Goal: Communication & Community: Answer question/provide support

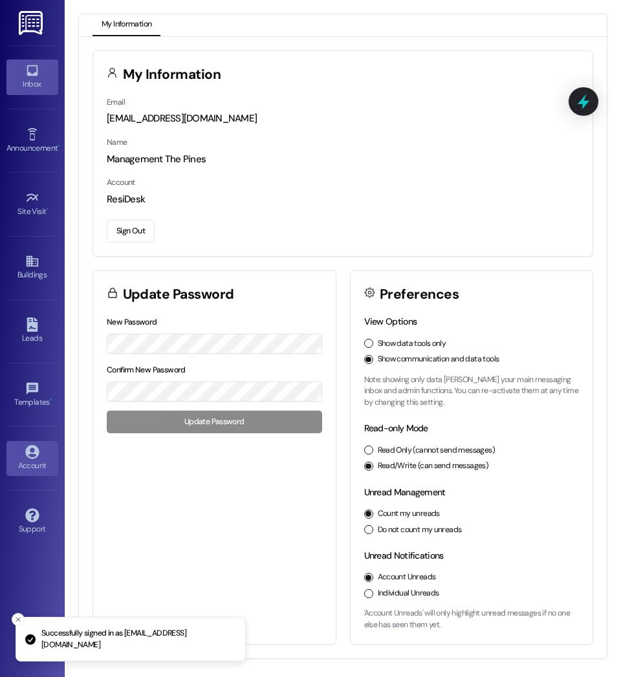
click at [25, 80] on div "Inbox" at bounding box center [32, 84] width 65 height 13
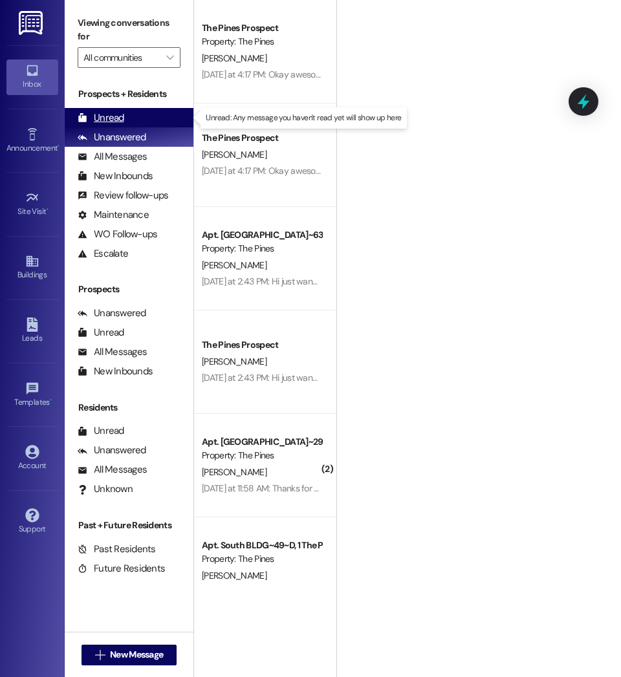
click at [118, 120] on div "Unread" at bounding box center [101, 118] width 47 height 14
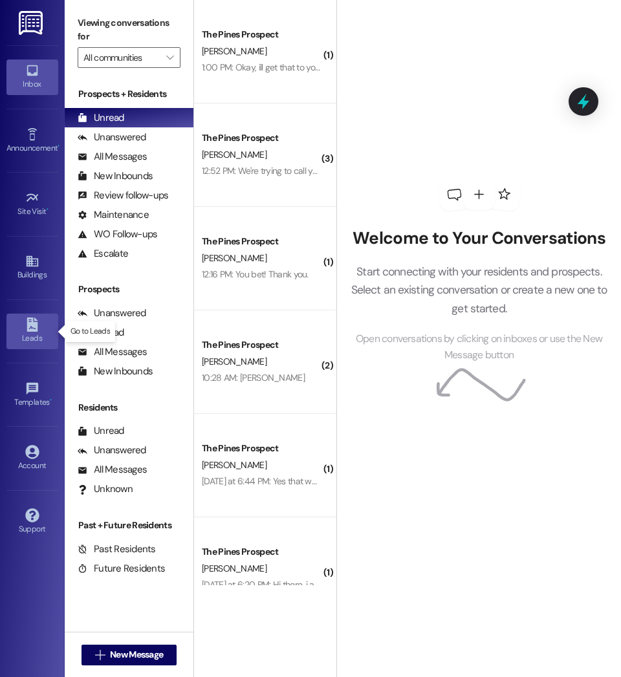
click at [34, 337] on div "Leads" at bounding box center [32, 338] width 65 height 13
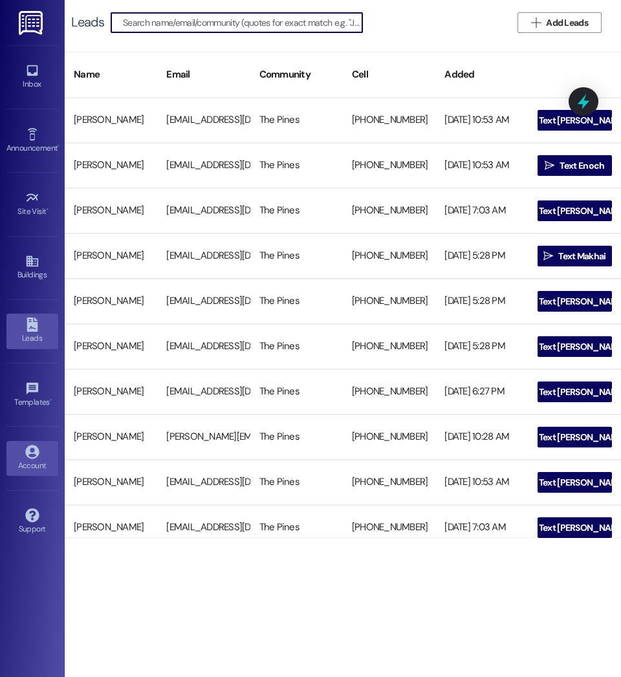
click at [29, 463] on div "Account" at bounding box center [32, 465] width 65 height 13
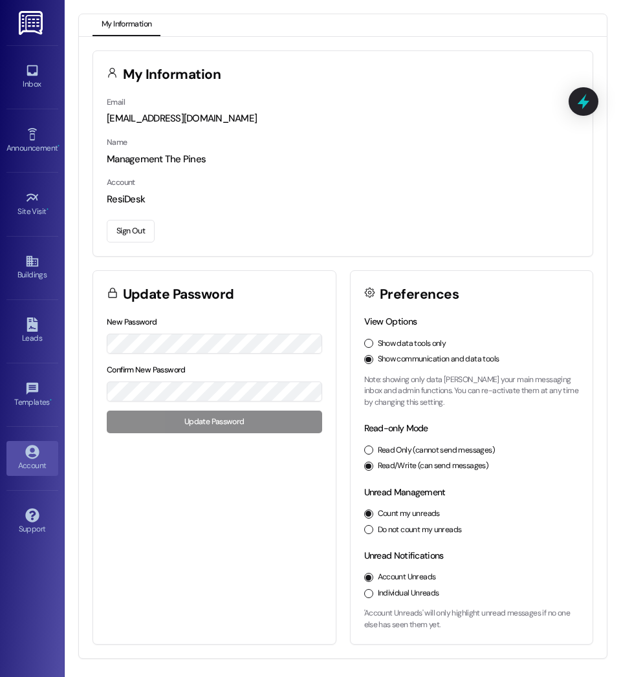
click at [129, 234] on button "Sign Out" at bounding box center [131, 231] width 48 height 23
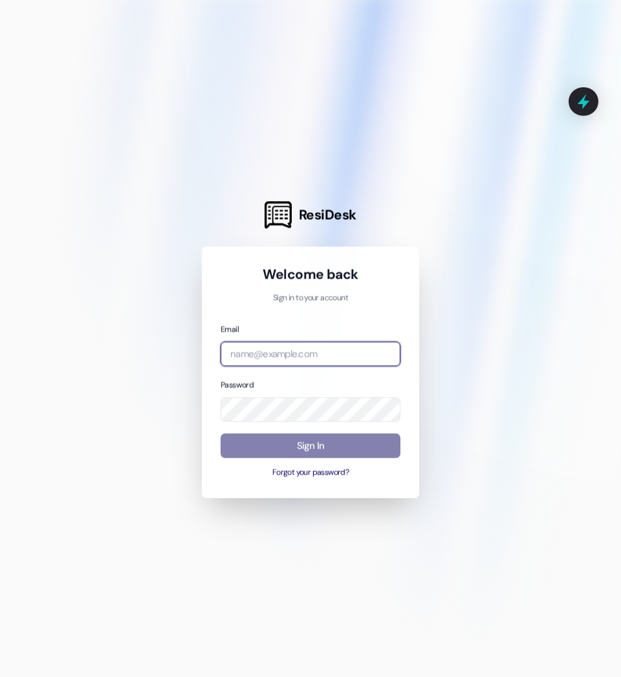
type input "management.thepines@redstoneresidential.com"
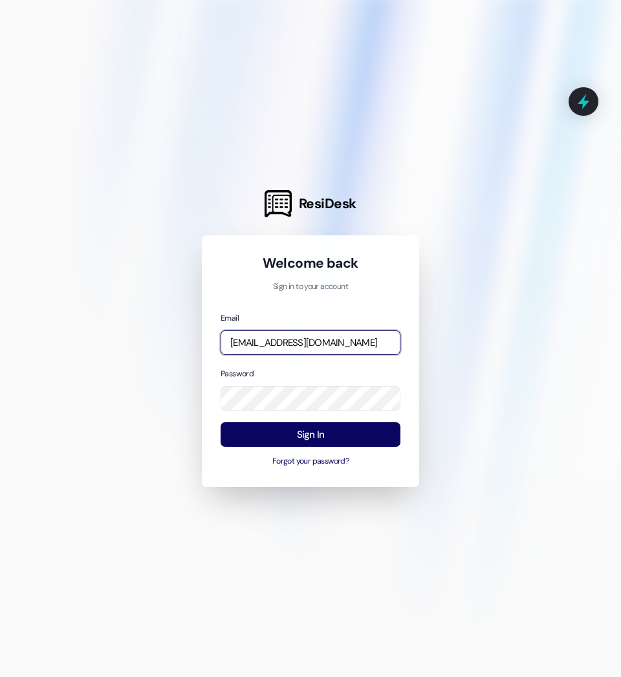
click at [288, 346] on input "management.thepines@redstoneresidential.com" at bounding box center [311, 343] width 180 height 25
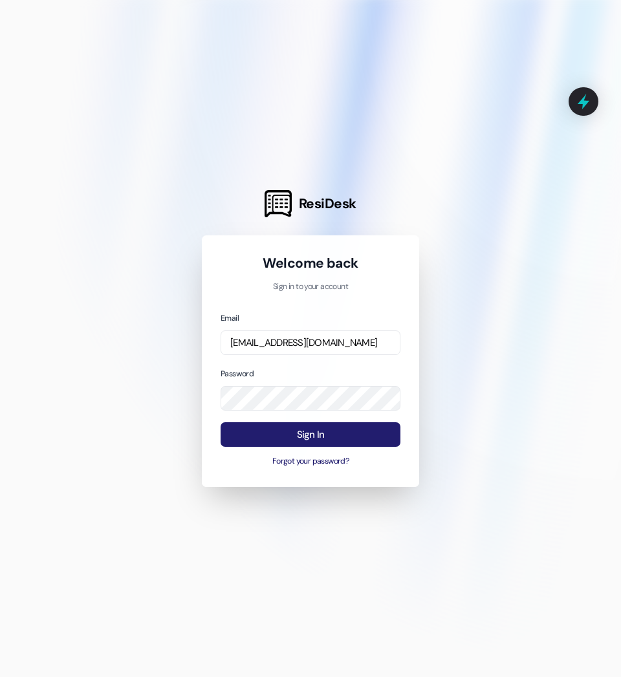
click at [291, 433] on button "Sign In" at bounding box center [311, 434] width 180 height 25
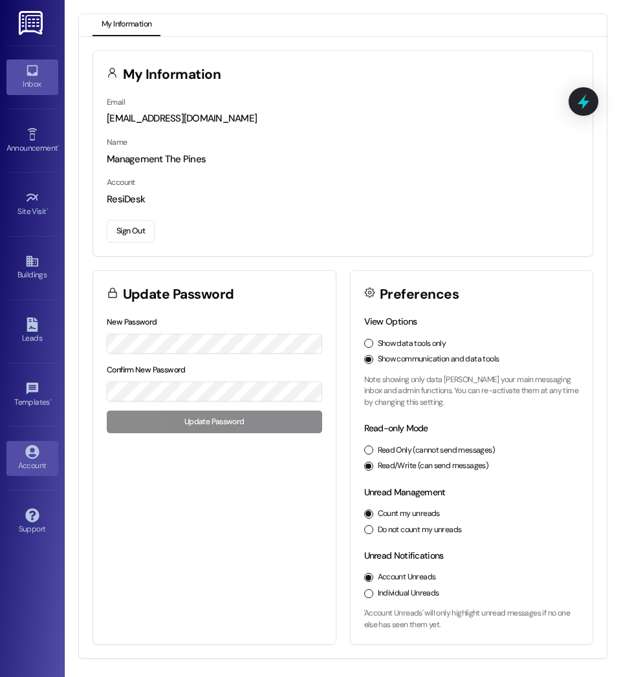
click at [31, 70] on icon at bounding box center [32, 70] width 14 height 14
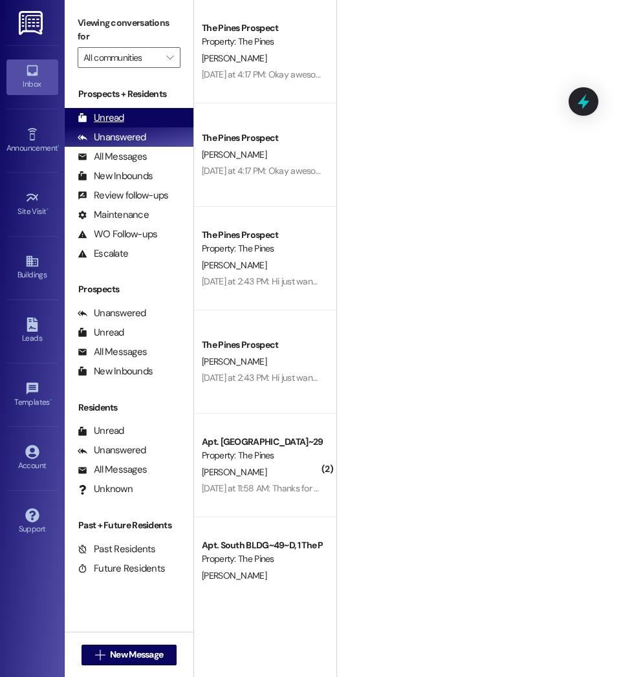
click at [126, 115] on div "Unread (0)" at bounding box center [129, 117] width 129 height 19
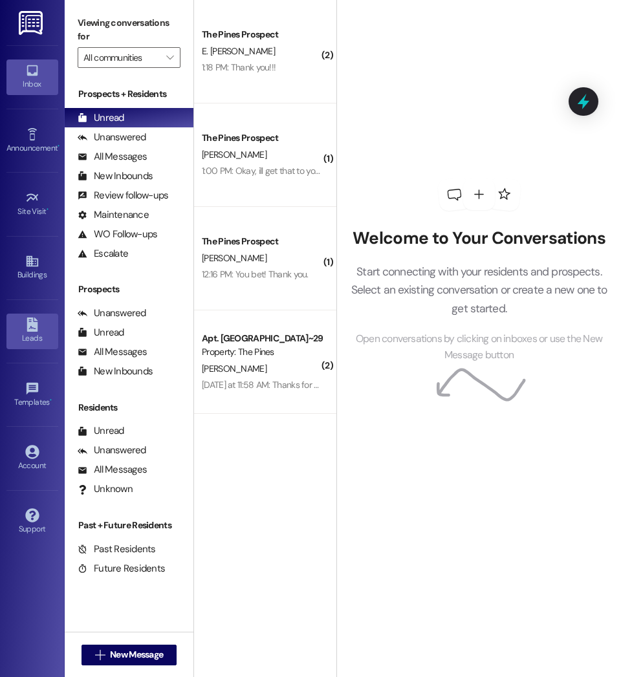
click at [38, 327] on icon at bounding box center [32, 325] width 14 height 14
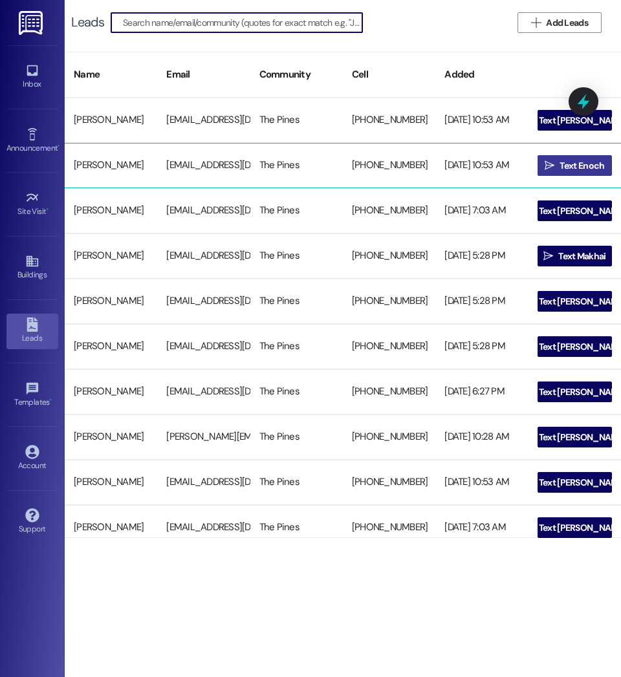
click at [589, 162] on span "Text Enoch" at bounding box center [582, 166] width 45 height 14
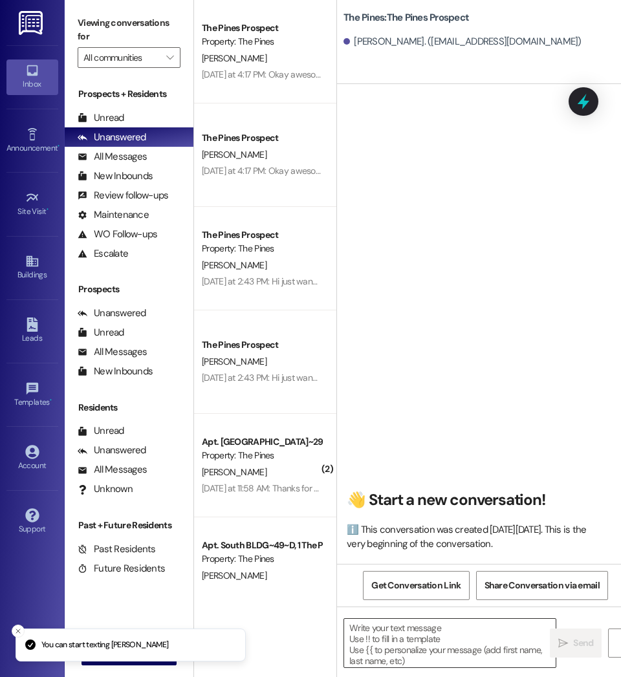
click at [422, 643] on textarea at bounding box center [450, 643] width 212 height 49
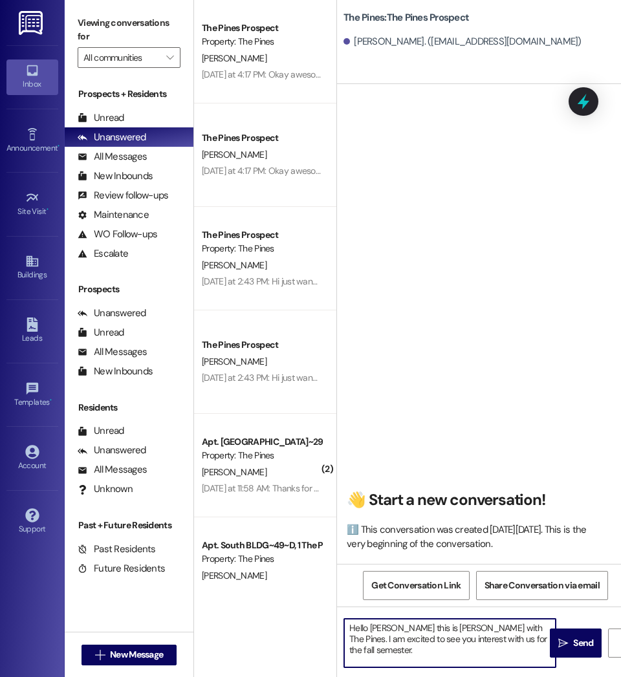
click at [417, 642] on textarea "Hello Enoch this is Courtney with The Pines. I am excited to see you interest w…" at bounding box center [450, 643] width 212 height 49
click at [412, 656] on textarea "Hello Enoch this is Courtney with The Pines. I am excited to see your interest …" at bounding box center [450, 643] width 212 height 49
click at [353, 662] on textarea "Hello Enoch this is Courtney with The Pines. I am excited to see your interest …" at bounding box center [450, 643] width 212 height 49
click at [406, 663] on textarea "Hello Enoch this is Courtney with The Pines. I am excited to see your interest …" at bounding box center [450, 643] width 212 height 49
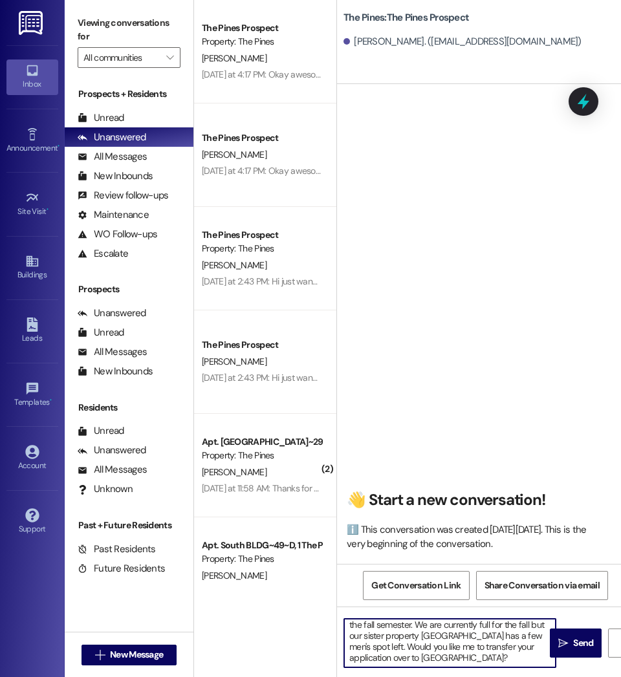
scroll to position [0, 0]
drag, startPoint x: 408, startPoint y: 659, endPoint x: 331, endPoint y: 610, distance: 91.6
click at [331, 610] on div "The Pines Prospect Property: The Pines C. Robison Yesterday at 4:17 PM: Okay aw…" at bounding box center [407, 338] width 427 height 677
type textarea "Hello Enoch this is Courtney with The Pines. I am excited to see your interest …"
drag, startPoint x: 404, startPoint y: 657, endPoint x: 339, endPoint y: 607, distance: 82.2
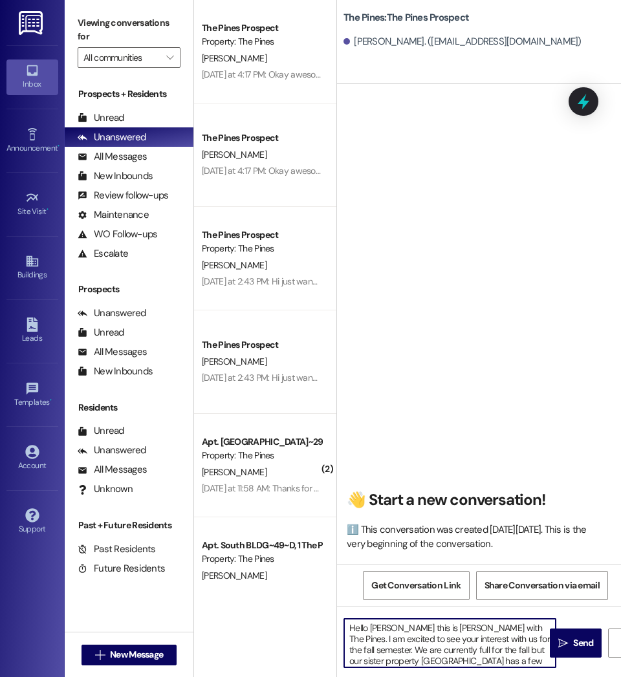
click at [339, 607] on div "Hello Enoch this is Courtney with The Pines. I am excited to see your interest …" at bounding box center [479, 655] width 284 height 97
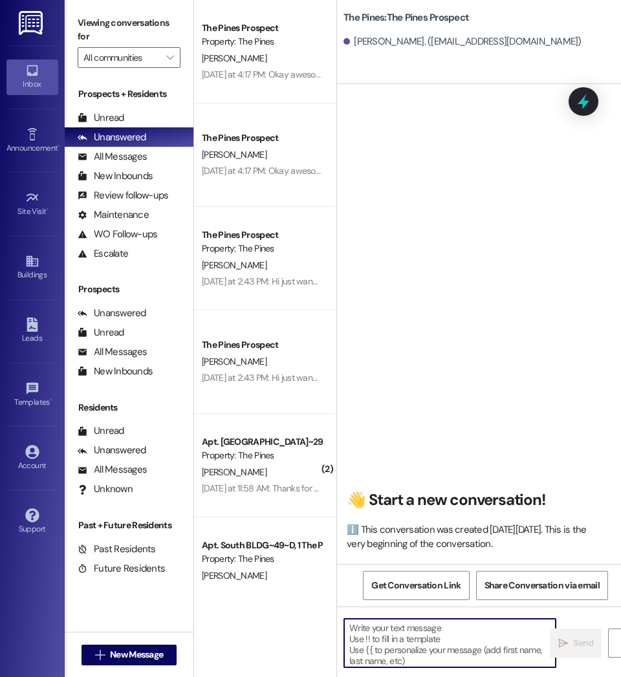
click at [387, 642] on textarea at bounding box center [450, 643] width 212 height 49
paste textarea "Hello Enoch, this is Courtney with The Pines! I’m excited to see your interest …"
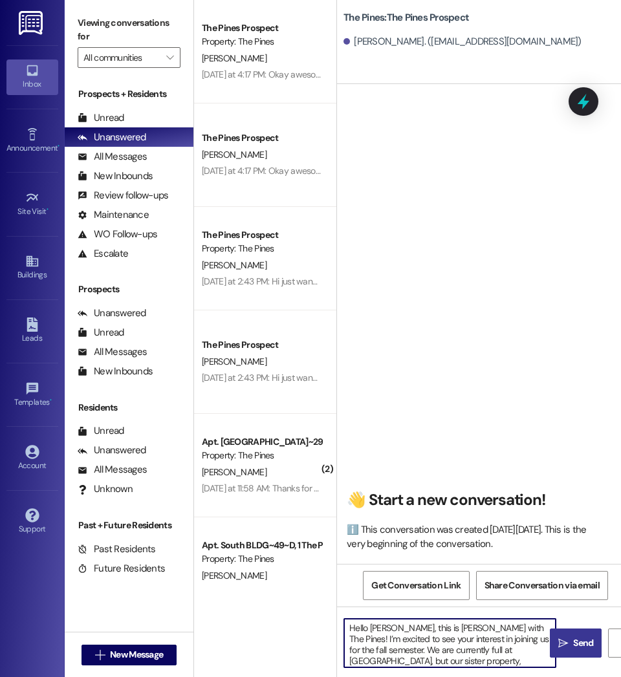
type textarea "Hello Enoch, this is Courtney with The Pines! I’m excited to see your interest …"
click at [562, 650] on span " Send" at bounding box center [576, 644] width 41 height 14
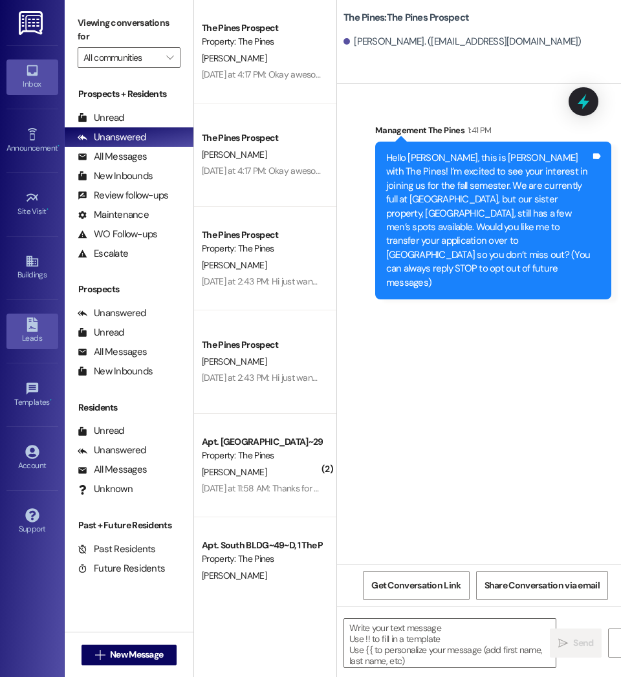
click at [21, 328] on link "Leads" at bounding box center [32, 331] width 52 height 35
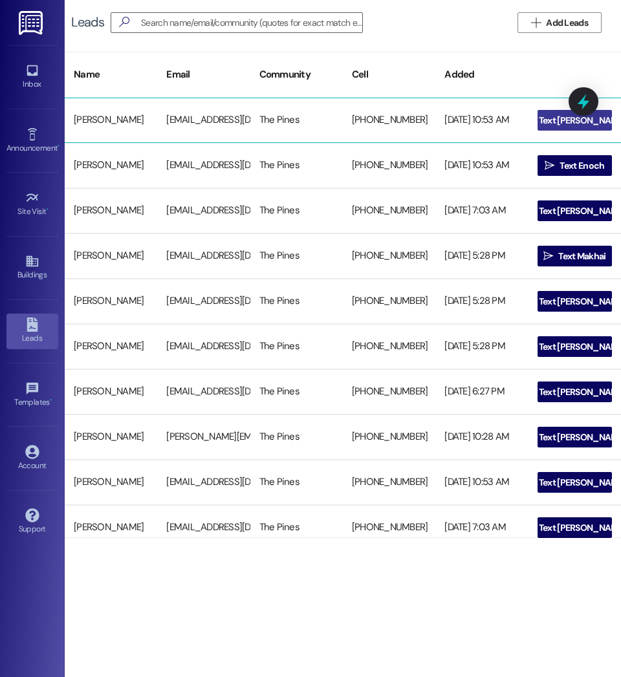
click at [562, 123] on span "Text Joshua" at bounding box center [582, 121] width 87 height 14
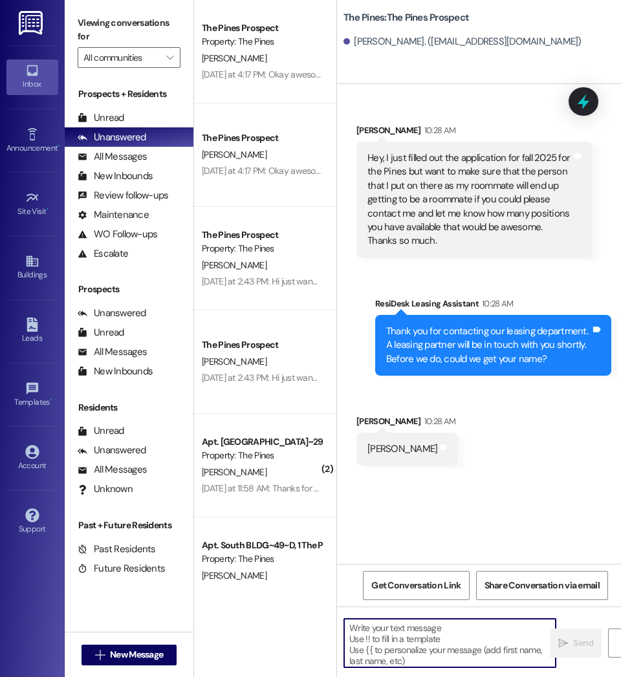
click at [402, 643] on textarea at bounding box center [450, 643] width 212 height 49
paste textarea "Hello Enoch, this is Courtney with The Pines! I’m excited to see your interest …"
type textarea "Hello Enoch, this is Courtney with The Pines! I’m excited to see your interest …"
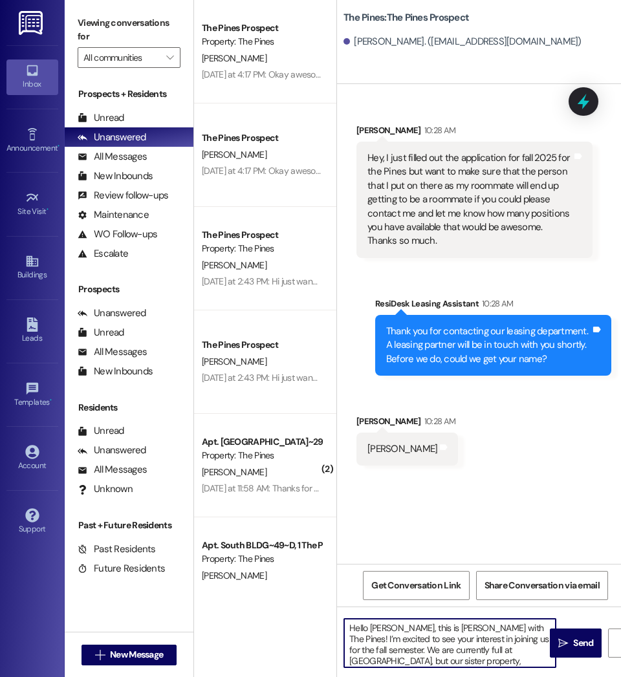
drag, startPoint x: 374, startPoint y: 658, endPoint x: 336, endPoint y: 600, distance: 69.6
click at [336, 600] on div "The Pines Prospect Property: The Pines C. Robison Yesterday at 4:17 PM: Okay aw…" at bounding box center [407, 338] width 427 height 677
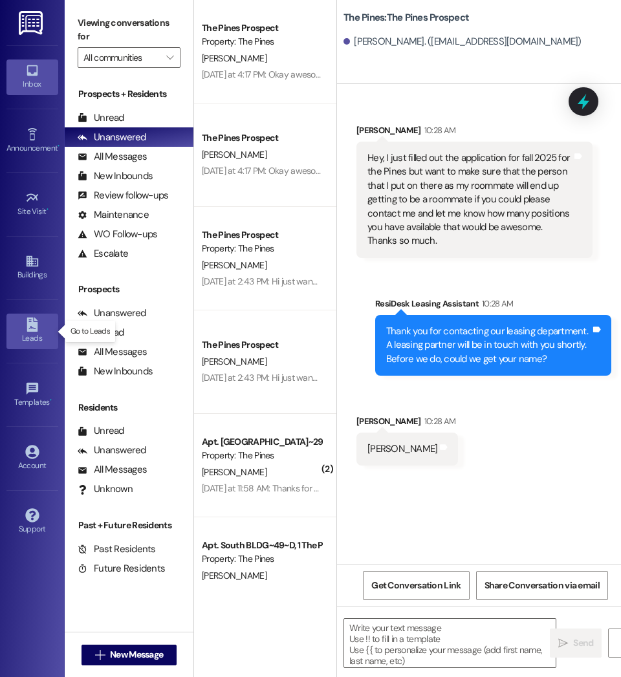
click at [37, 332] on div "Leads" at bounding box center [32, 338] width 65 height 13
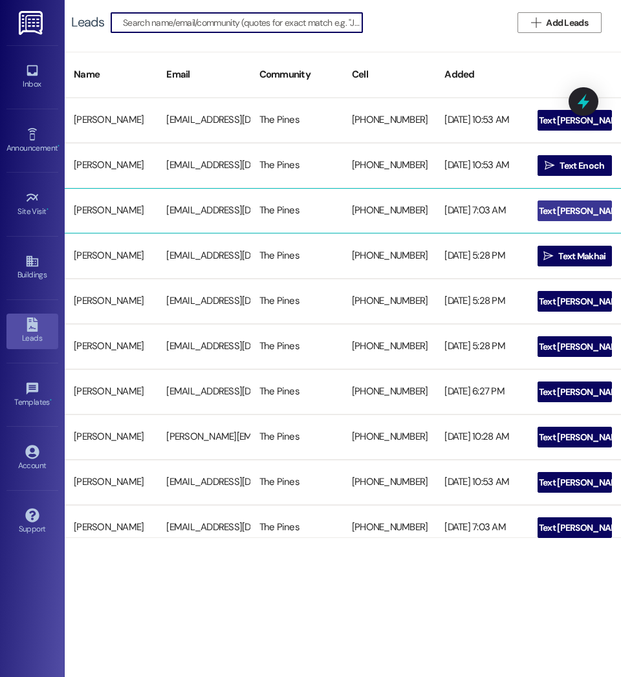
click at [589, 210] on span "Text Isaias" at bounding box center [582, 211] width 87 height 14
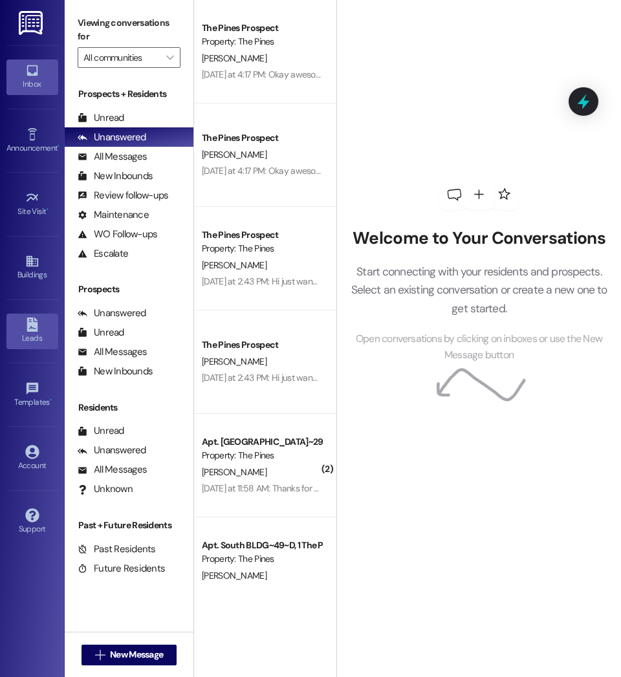
click at [30, 340] on div "Leads" at bounding box center [32, 338] width 65 height 13
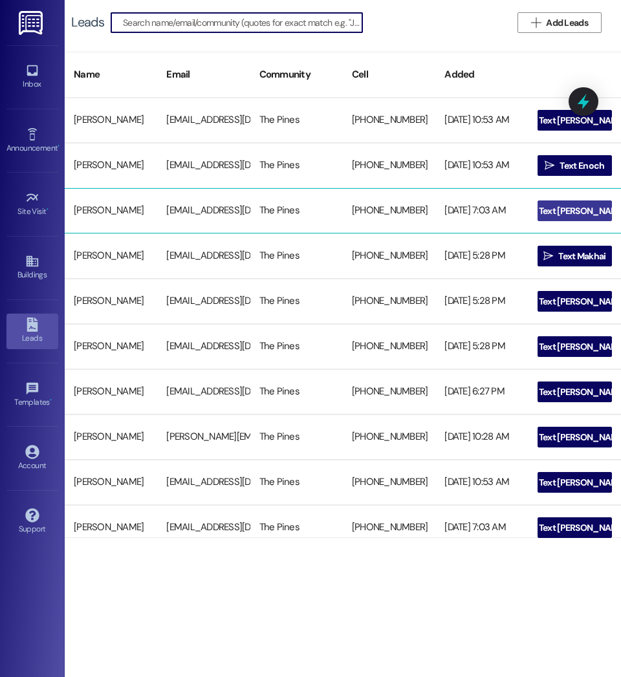
click at [594, 214] on span "Text Isaias" at bounding box center [582, 211] width 87 height 14
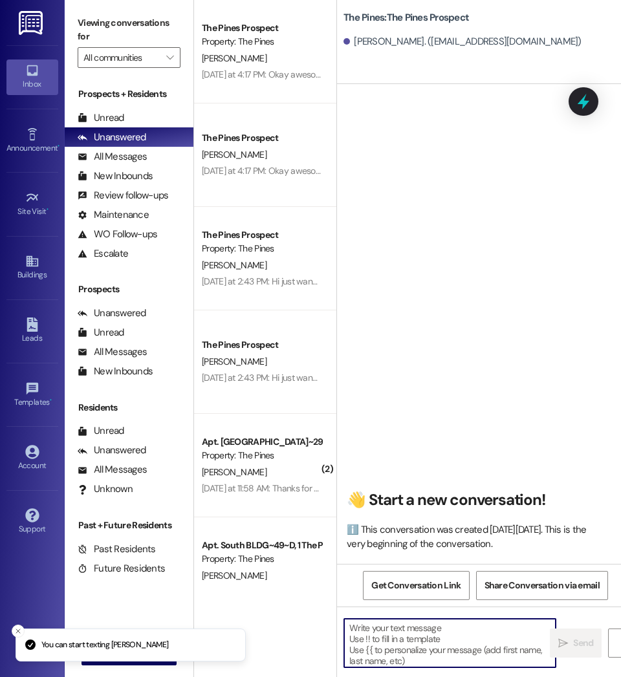
click at [383, 650] on textarea at bounding box center [450, 643] width 212 height 49
paste textarea "Hello Enoch, this is Courtney with The Pines! I’m excited to see your interest …"
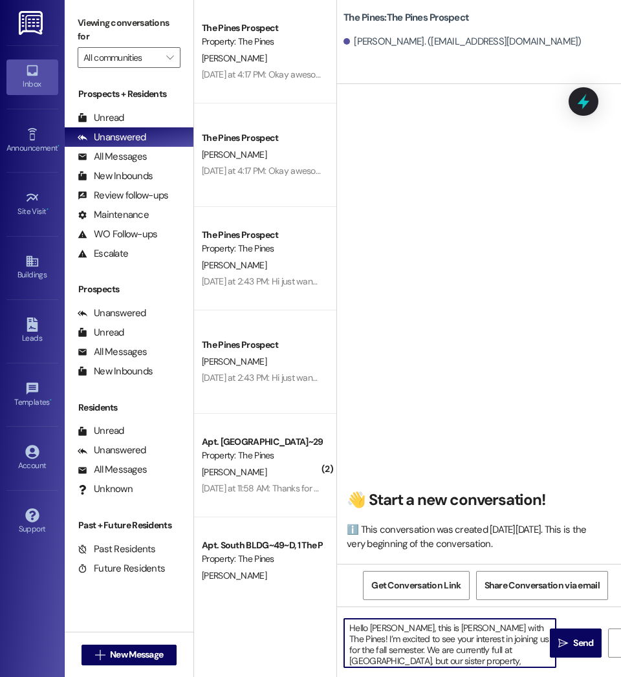
click at [391, 628] on textarea "Hello Enoch, this is Courtney with The Pines! I’m excited to see your interest …" at bounding box center [450, 643] width 212 height 49
drag, startPoint x: 368, startPoint y: 658, endPoint x: 331, endPoint y: 609, distance: 61.3
click at [331, 609] on div "The Pines Prospect Property: The Pines C. Robison Yesterday at 4:17 PM: Okay aw…" at bounding box center [407, 338] width 427 height 677
type textarea "Hello Isaias, this is Courtney with The Pines! I’m excited to see your interest…"
click at [577, 651] on button " Send" at bounding box center [576, 643] width 52 height 29
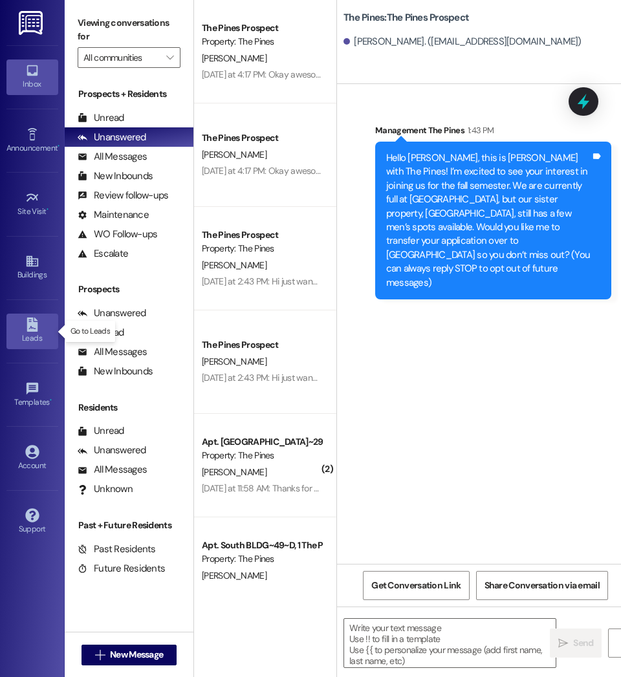
click at [30, 331] on icon at bounding box center [32, 325] width 11 height 14
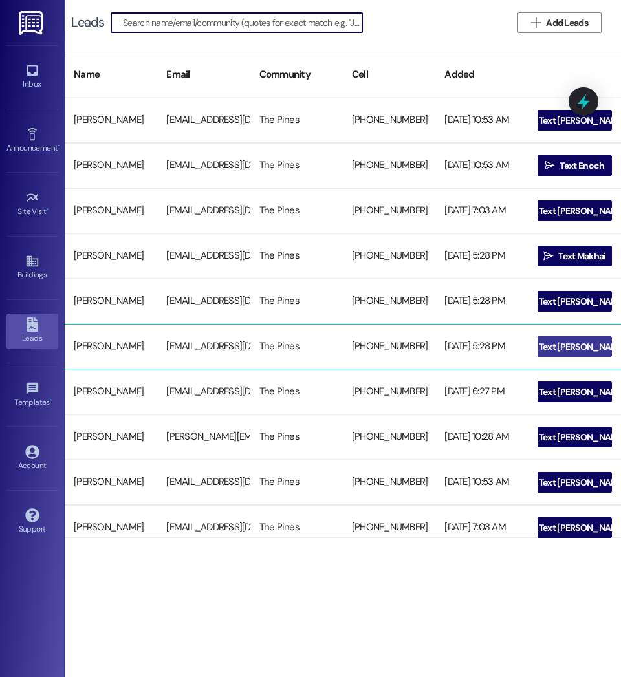
click at [569, 344] on span "Text Dillon" at bounding box center [582, 347] width 87 height 14
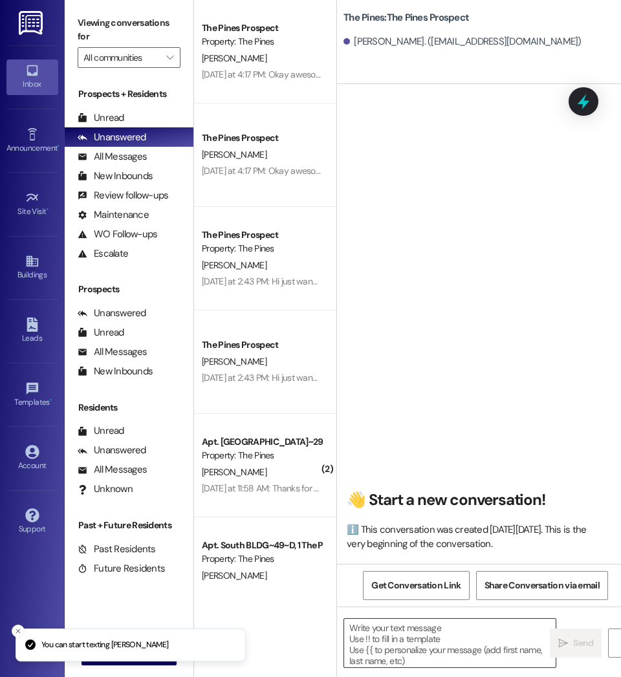
click at [426, 644] on textarea at bounding box center [450, 643] width 212 height 49
paste textarea "Hello Isaias, this is Courtney with The Pines! I’m excited to see your interest…"
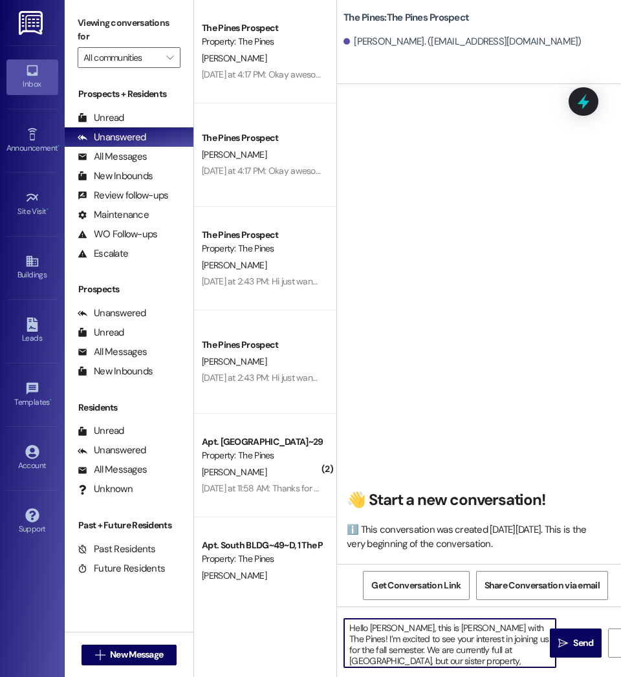
click at [390, 629] on textarea "Hello Isaias, this is Courtney with The Pines! I’m excited to see your interest…" at bounding box center [450, 643] width 212 height 49
drag, startPoint x: 370, startPoint y: 657, endPoint x: 334, endPoint y: 602, distance: 65.9
click at [334, 602] on div "The Pines Prospect Property: The Pines C. Robison Yesterday at 4:17 PM: Okay aw…" at bounding box center [407, 338] width 427 height 677
type textarea "Hello Dillon, this is Courtney with The Pines! I’m excited to see your interest…"
click at [556, 639] on span " Send" at bounding box center [576, 644] width 41 height 14
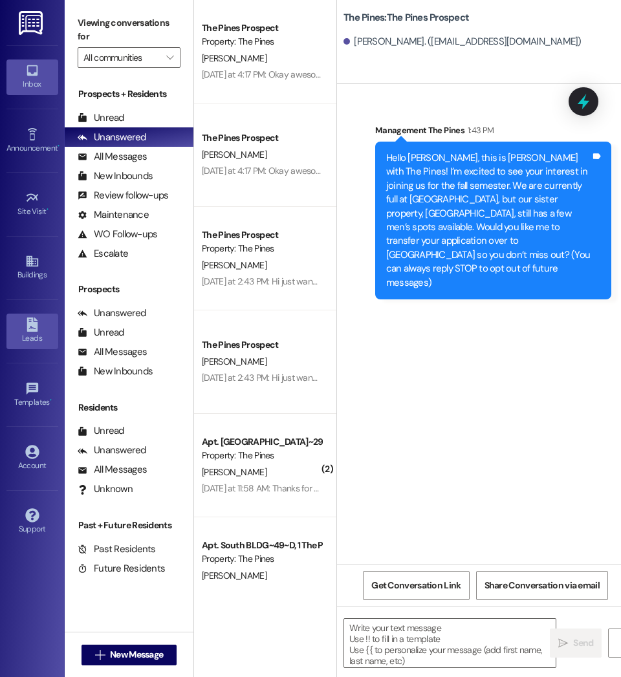
click at [36, 336] on div "Leads" at bounding box center [32, 338] width 65 height 13
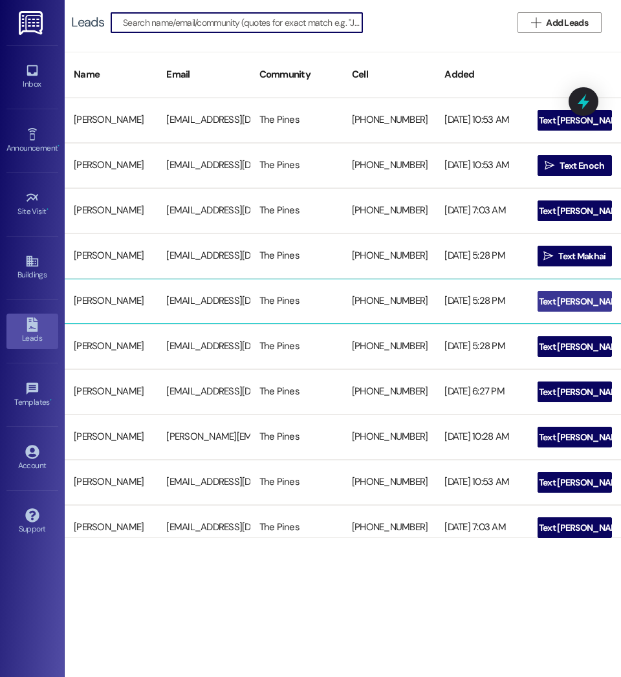
click at [565, 301] on span "Text Ethan" at bounding box center [582, 302] width 87 height 14
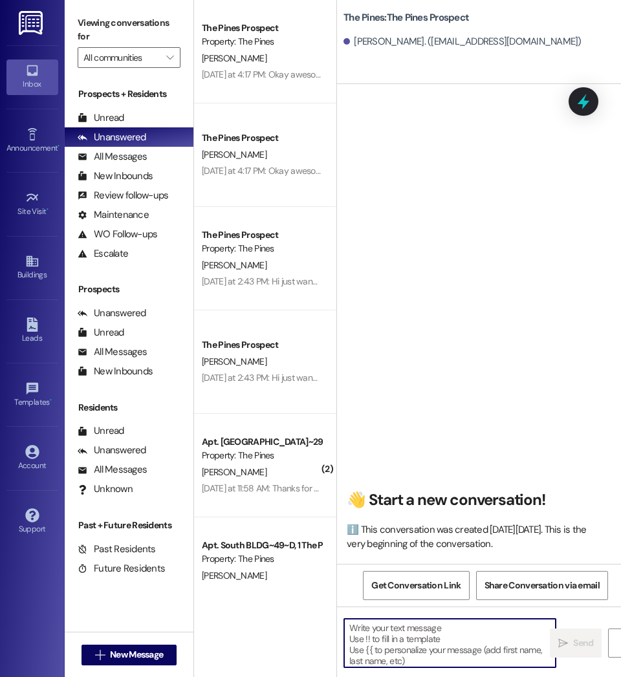
paste textarea "Hello Dillon, this is Courtney with The Pines! I’m excited to see your interest…"
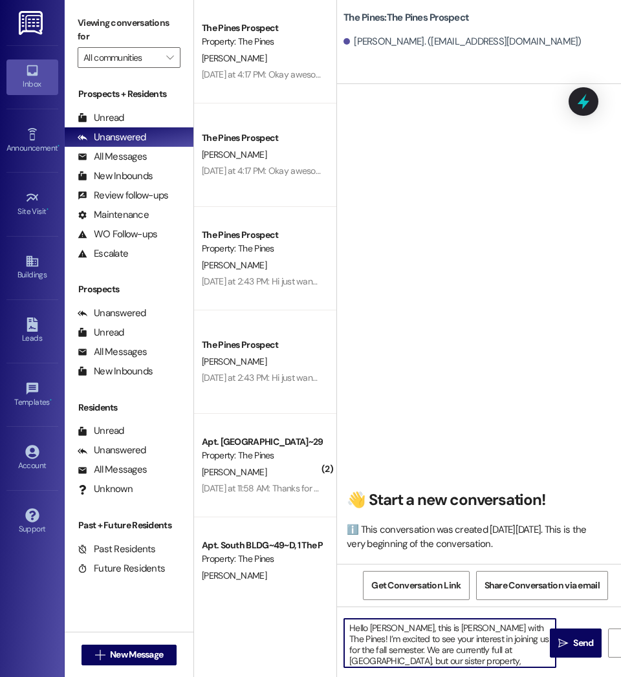
click at [390, 629] on textarea "Hello Dillon, this is Courtney with The Pines! I’m excited to see your interest…" at bounding box center [450, 643] width 212 height 49
drag, startPoint x: 355, startPoint y: 662, endPoint x: 315, endPoint y: 598, distance: 75.2
click at [315, 598] on div "The Pines Prospect Property: The Pines C. Robison Yesterday at 4:17 PM: Okay aw…" at bounding box center [407, 338] width 427 height 677
type textarea "Hello Ethan, this is Courtney with The Pines! I’m excited to see your interest …"
click at [559, 644] on icon "" at bounding box center [563, 644] width 10 height 10
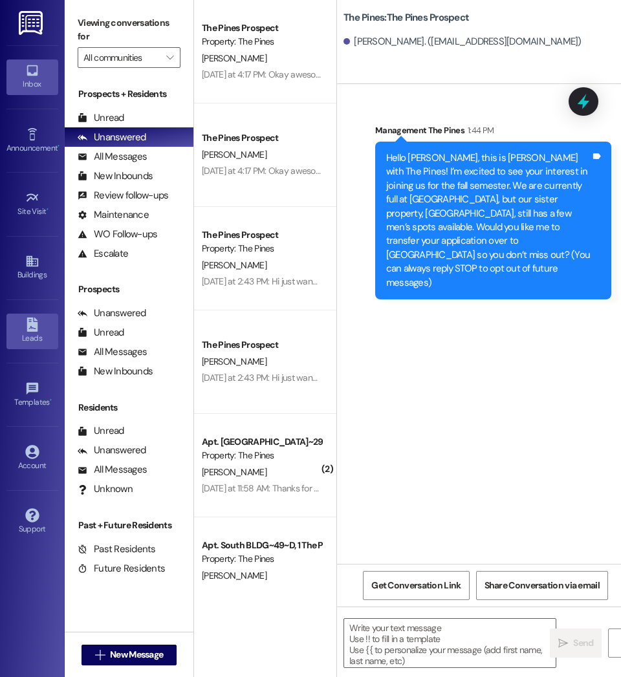
click at [33, 336] on div "Leads" at bounding box center [32, 338] width 65 height 13
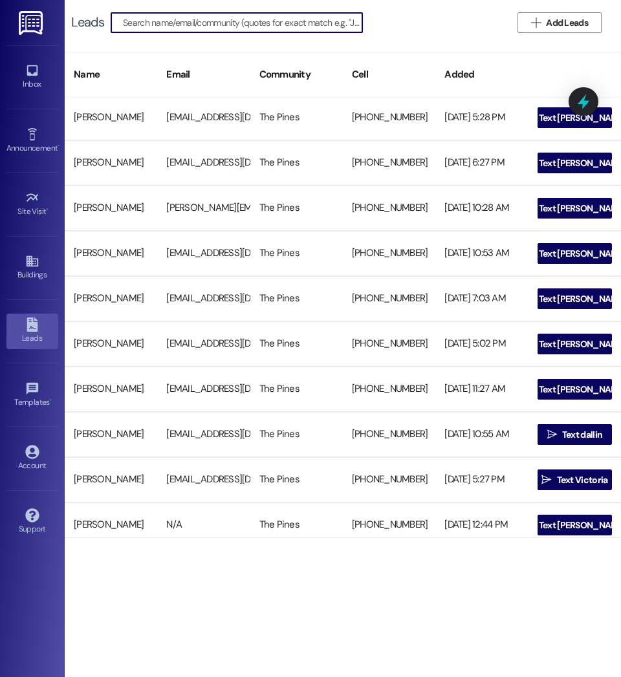
scroll to position [230, 0]
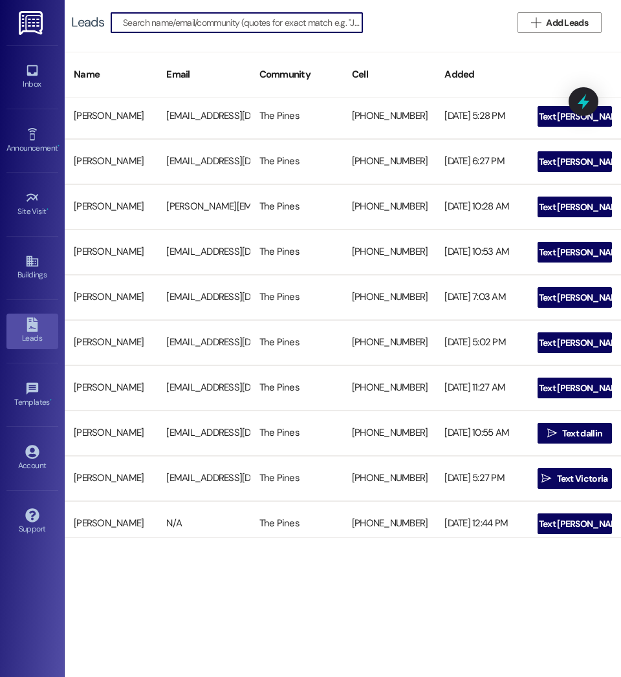
click at [300, 307] on div "The Pines" at bounding box center [296, 298] width 93 height 26
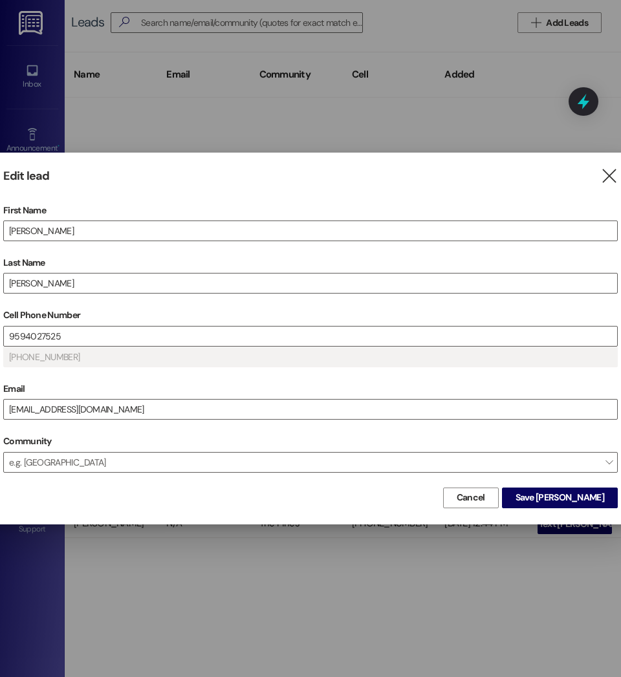
scroll to position [457, 0]
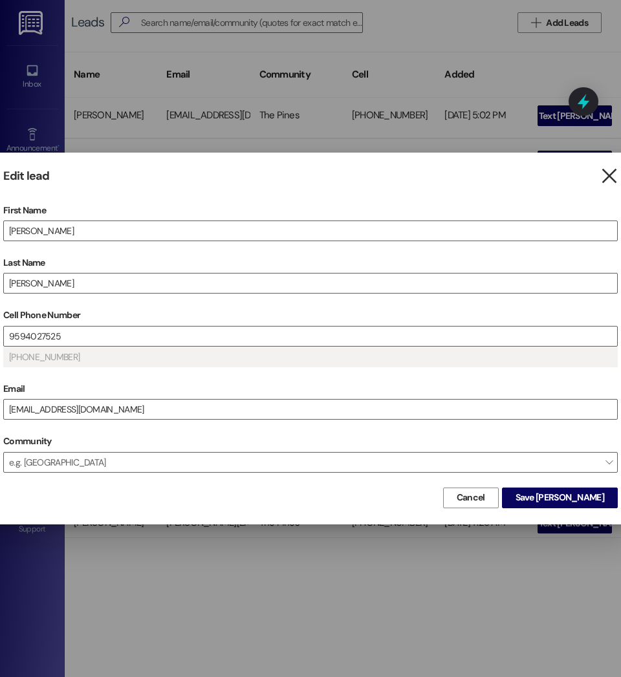
click at [607, 173] on icon "" at bounding box center [608, 177] width 17 height 14
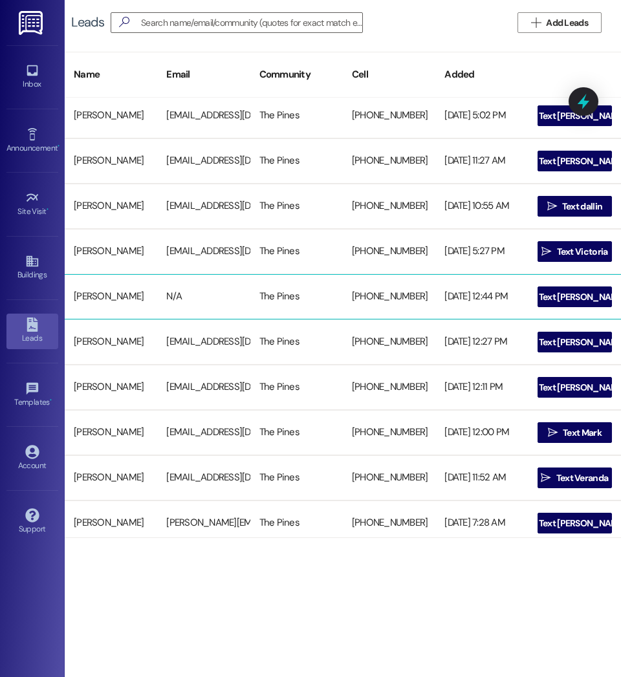
scroll to position [0, 0]
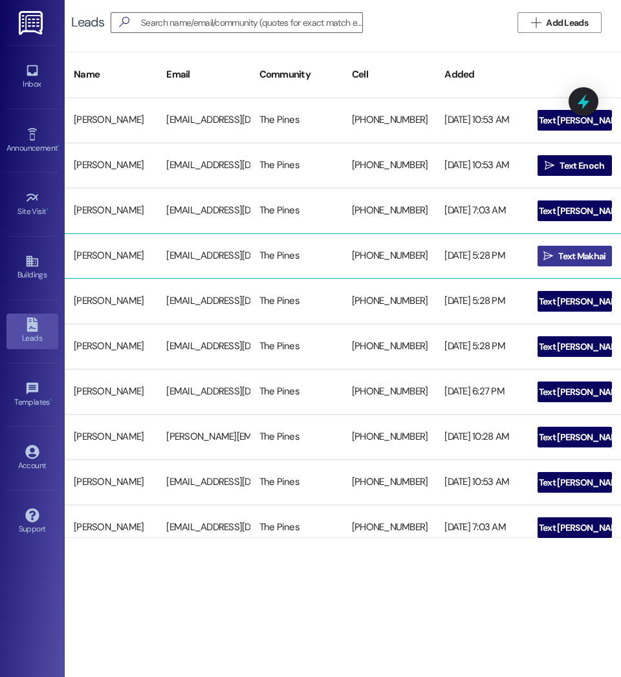
click at [556, 246] on span " Text Makhai" at bounding box center [575, 255] width 68 height 19
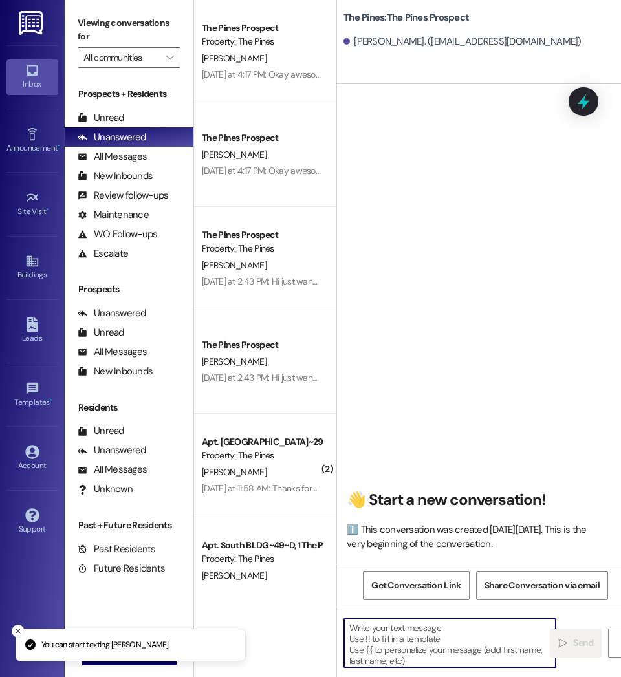
click at [442, 646] on textarea at bounding box center [450, 643] width 212 height 49
paste textarea "Hello Ethan, this is Courtney with The Pines! I’m excited to see your interest …"
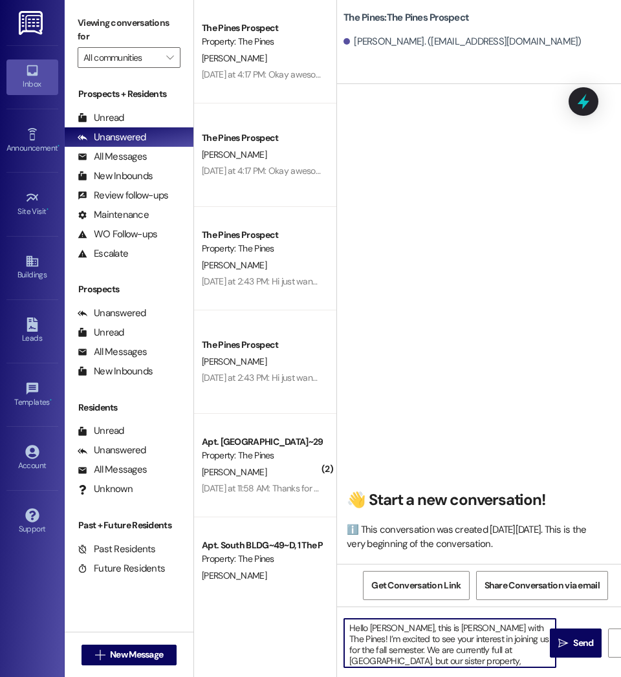
click at [391, 630] on textarea "Hello Ethan, this is Courtney with The Pines! I’m excited to see your interest …" at bounding box center [450, 643] width 212 height 49
drag, startPoint x: 372, startPoint y: 661, endPoint x: 323, endPoint y: 608, distance: 71.4
click at [323, 608] on div "The Pines Prospect Property: The Pines C. Robison Yesterday at 4:17 PM: Okay aw…" at bounding box center [407, 338] width 427 height 677
type textarea "Hello Makhai, this is Courtney with The Pines! I’m excited to see your interest…"
click at [576, 646] on span "Send" at bounding box center [583, 644] width 20 height 14
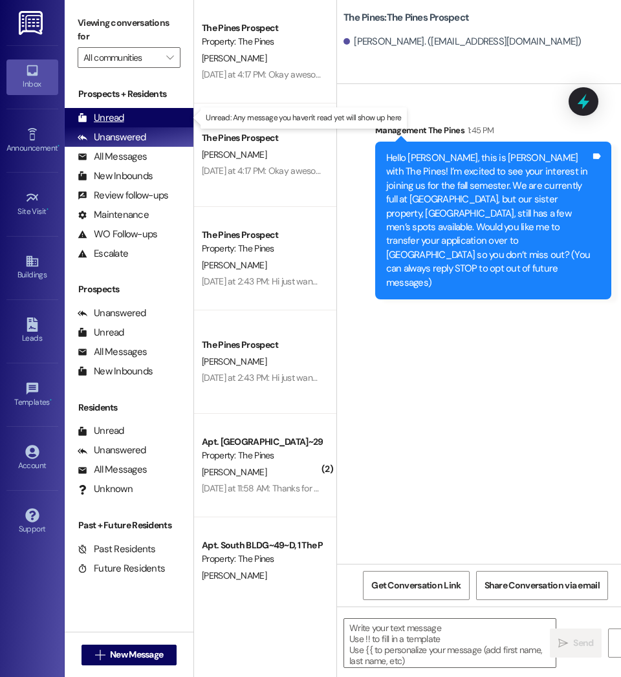
click at [103, 115] on div "Unread" at bounding box center [101, 118] width 47 height 14
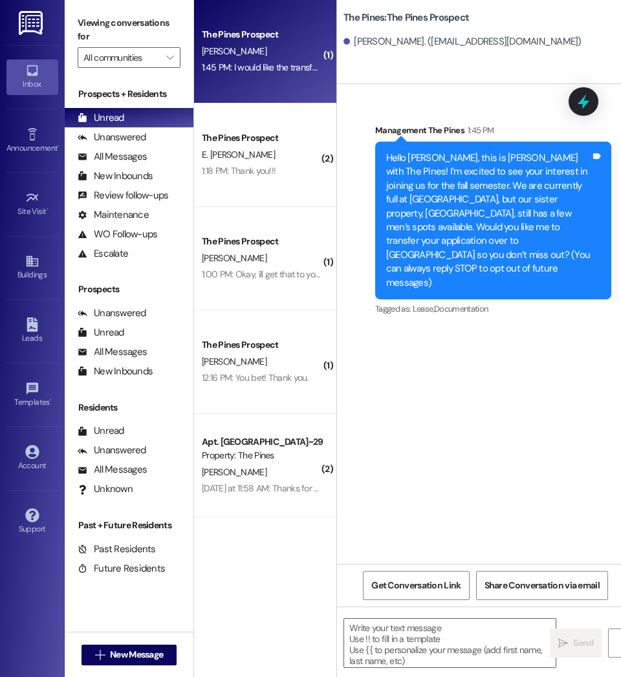
click at [283, 60] on div "1:45 PM: I would like the transfer fee money back if possible please. I am sell…" at bounding box center [262, 68] width 122 height 16
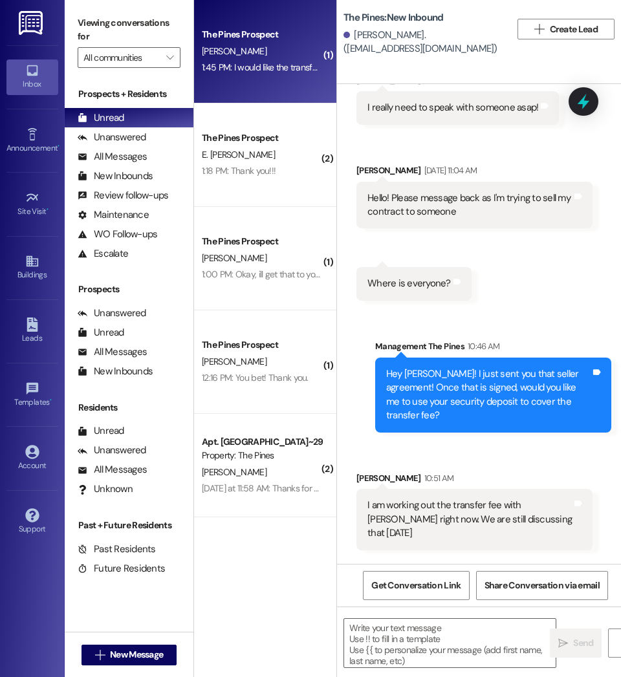
scroll to position [1469, 0]
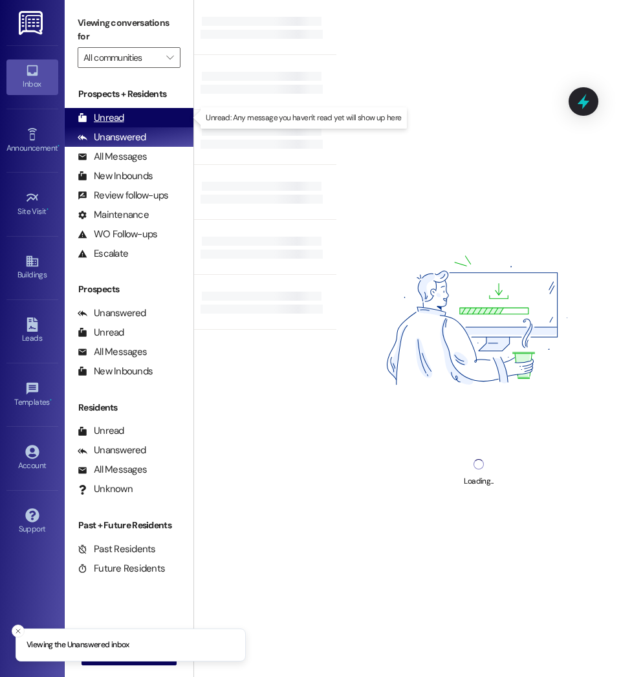
click at [109, 113] on div "Unread" at bounding box center [101, 118] width 47 height 14
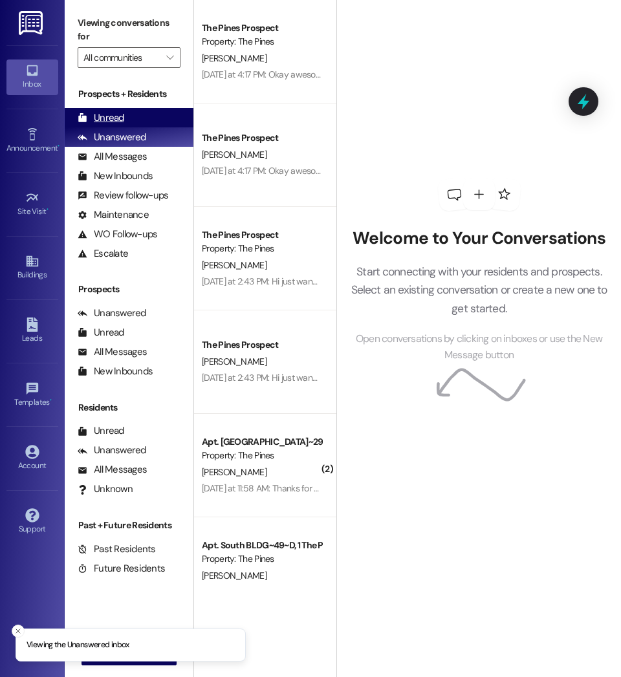
click at [102, 118] on div "Unread" at bounding box center [101, 118] width 47 height 14
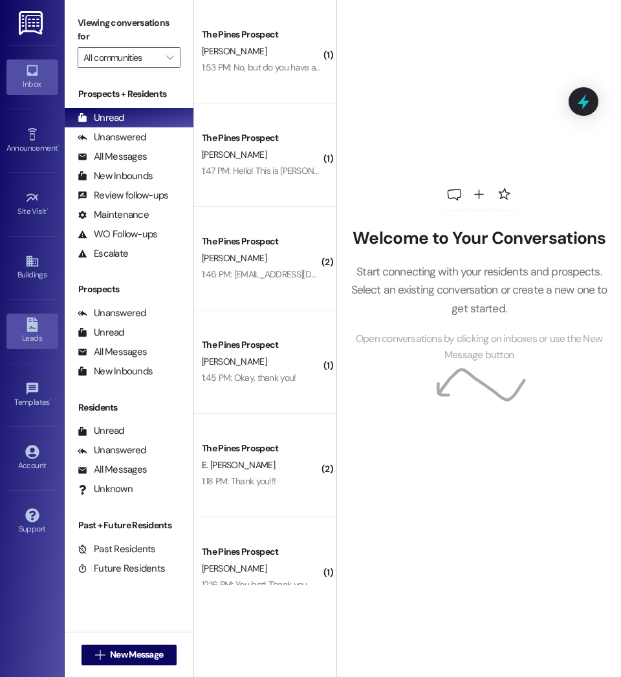
click at [40, 332] on div "Leads" at bounding box center [32, 338] width 65 height 13
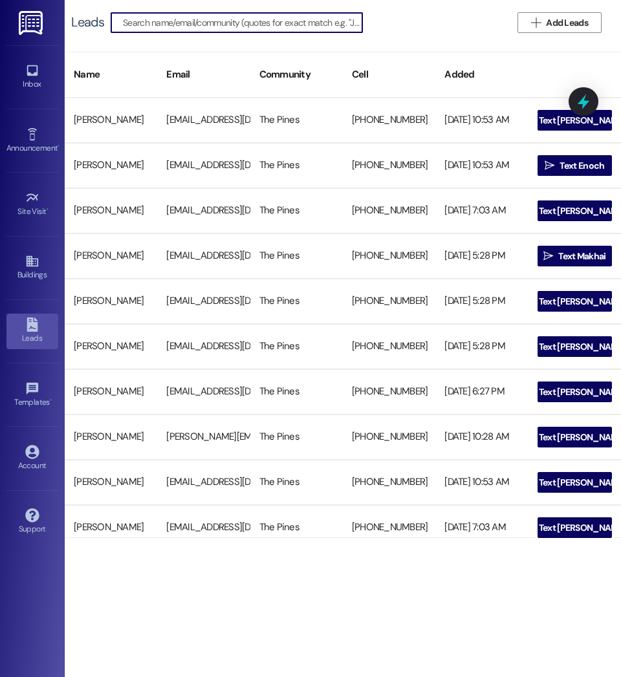
click at [171, 18] on input at bounding box center [242, 23] width 239 height 18
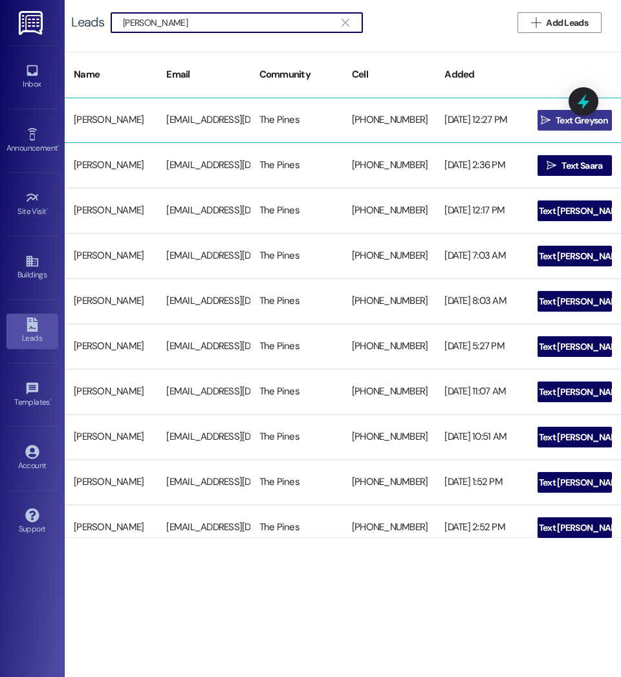
type input "Sannar"
click at [561, 122] on span "Text Greyson" at bounding box center [582, 121] width 53 height 14
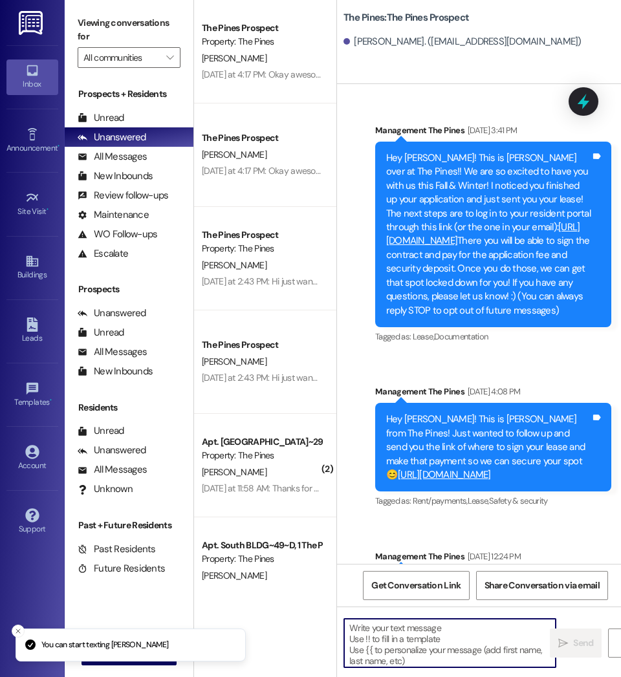
click at [414, 640] on textarea at bounding box center [450, 643] width 212 height 49
drag, startPoint x: 418, startPoint y: 634, endPoint x: 396, endPoint y: 638, distance: 22.3
click at [396, 638] on textarea at bounding box center [450, 643] width 212 height 49
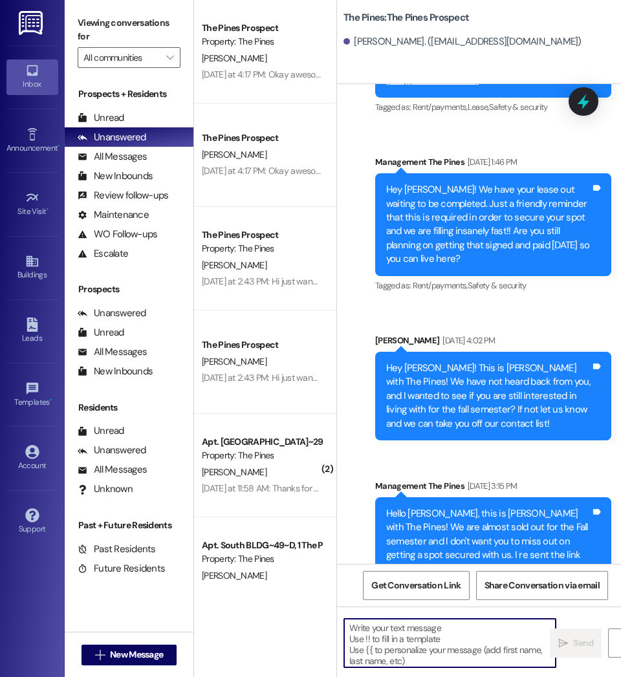
scroll to position [4476, 0]
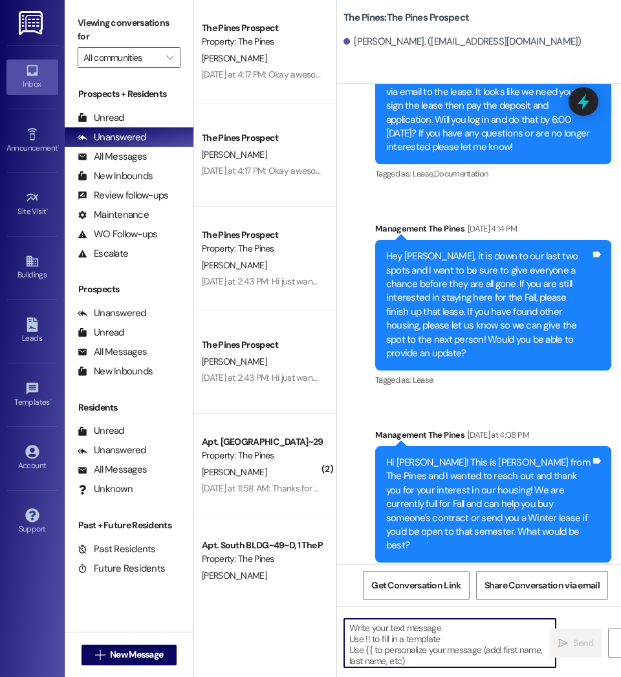
click at [453, 642] on textarea at bounding box center [450, 643] width 212 height 49
paste textarea "Hello Makhai, this is Courtney with The Pines! I’m excited to see your interest…"
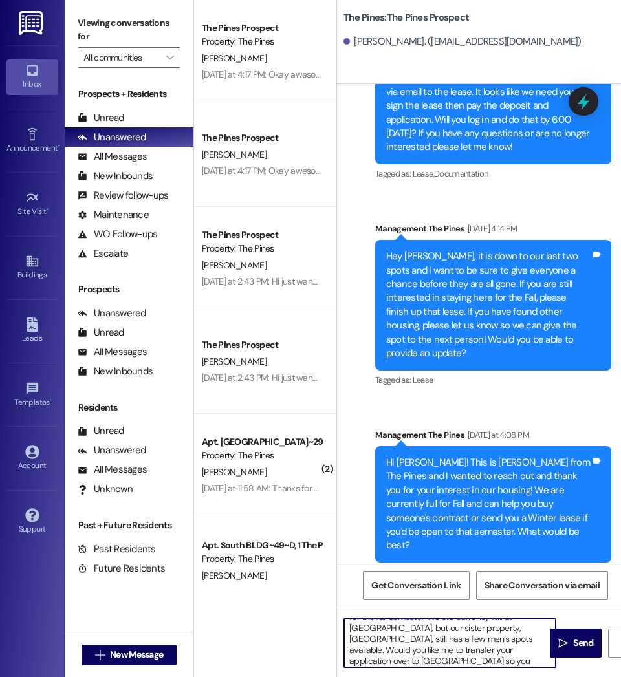
scroll to position [0, 0]
click at [396, 629] on textarea "Hello Makhai, this is Courtney with The Pines! I’m excited to see your interest…" at bounding box center [450, 643] width 212 height 49
drag, startPoint x: 365, startPoint y: 662, endPoint x: 329, endPoint y: 600, distance: 71.3
click at [329, 600] on div "The Pines Prospect Property: The Pines C. Robison Yesterday at 4:17 PM: Okay aw…" at bounding box center [407, 338] width 427 height 677
type textarea "Hello Greyson, this is Courtney with The Pines! I’m excited to see your interes…"
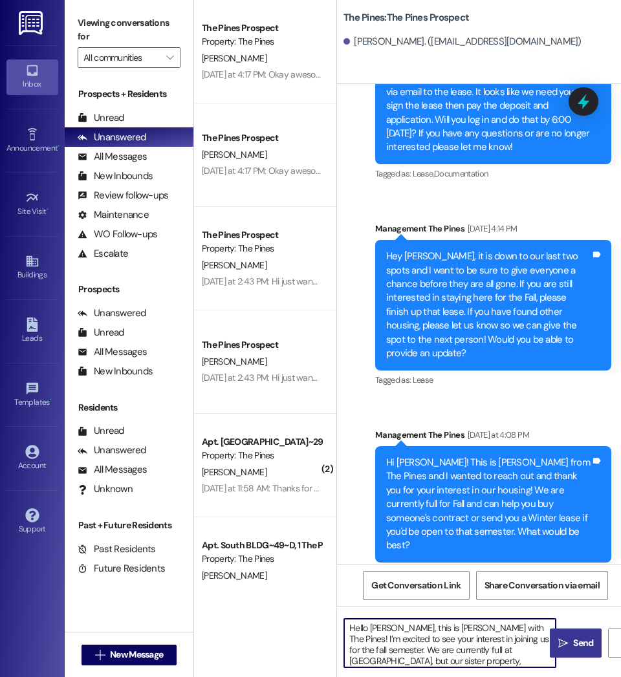
click at [581, 650] on span "Send" at bounding box center [583, 644] width 20 height 14
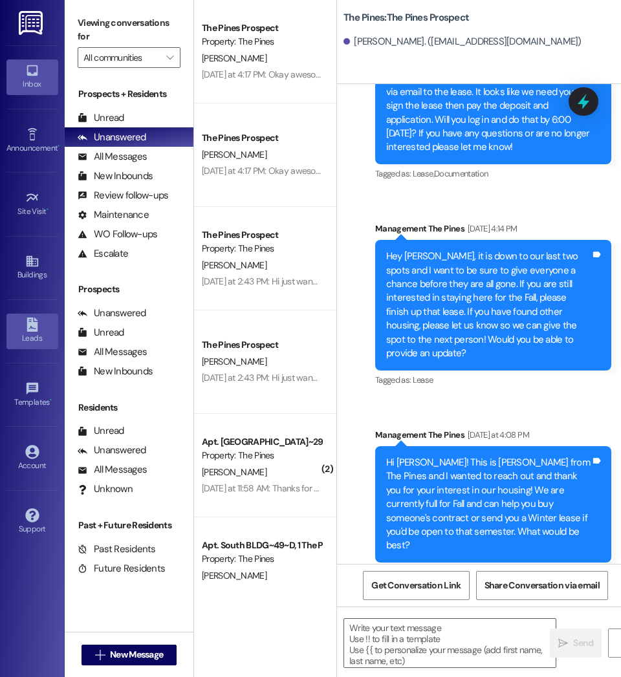
click at [25, 341] on div "Leads" at bounding box center [32, 338] width 65 height 13
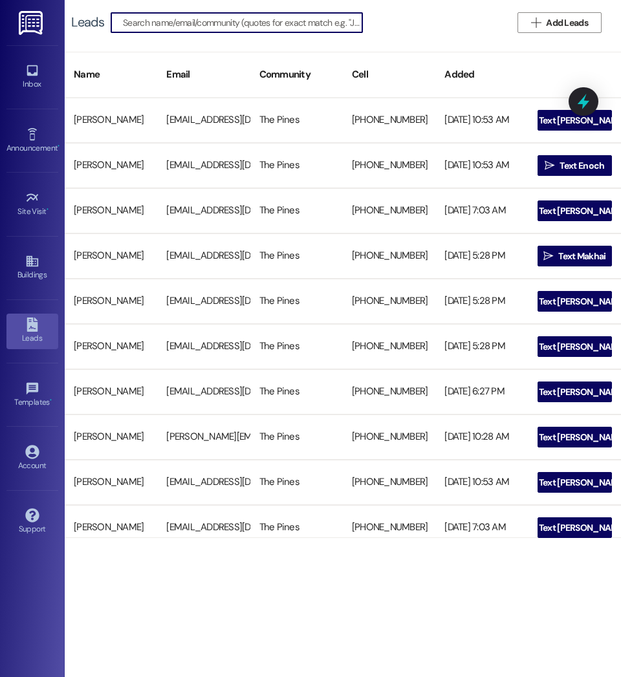
click at [197, 27] on input at bounding box center [242, 23] width 239 height 18
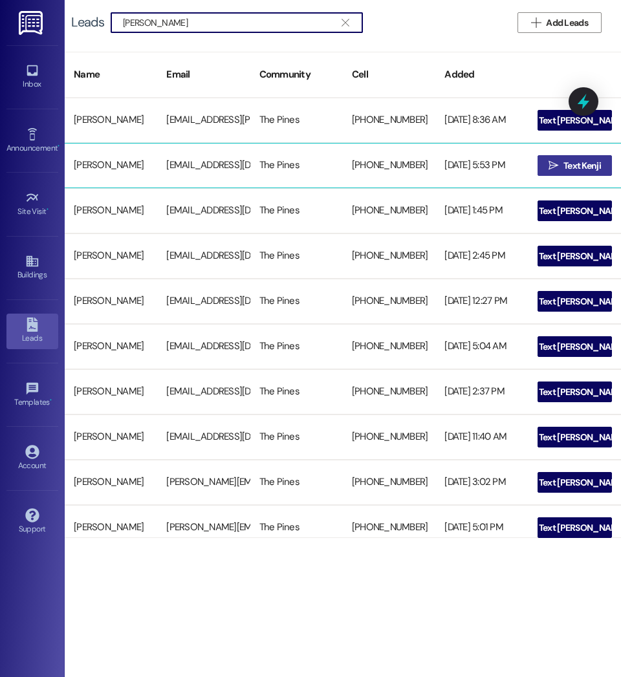
type input "Abe"
click at [586, 168] on span "Text Kenji" at bounding box center [583, 166] width 38 height 14
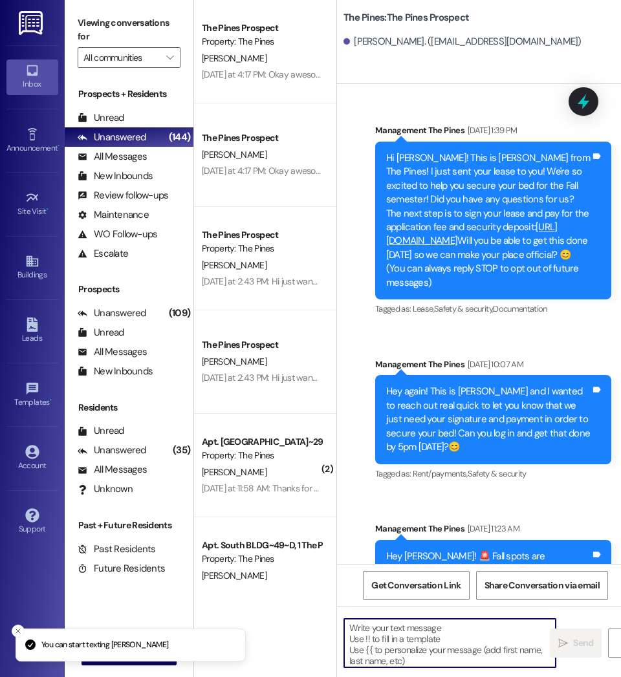
click at [428, 633] on textarea at bounding box center [450, 643] width 212 height 49
paste textarea "Hello Greyson, this is Courtney with The Pines! I’m excited to see your interes…"
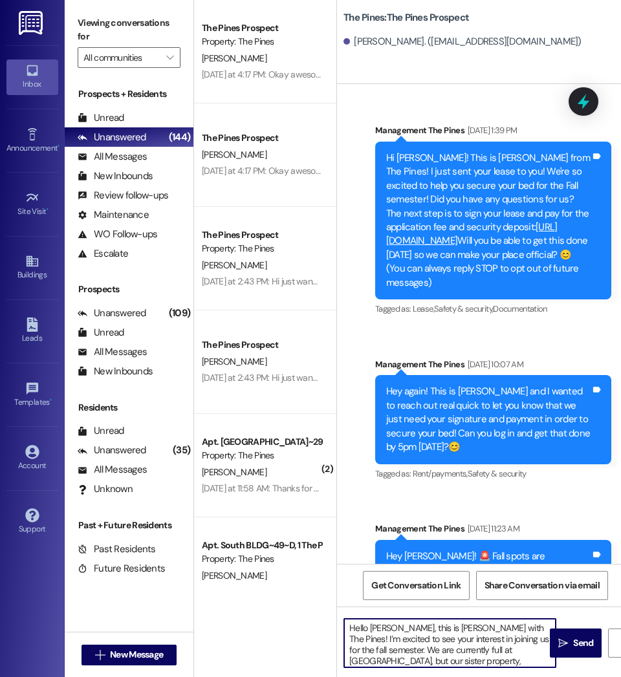
click at [400, 631] on textarea "Hello Greyson, this is Courtney with The Pines! I’m excited to see your interes…" at bounding box center [450, 643] width 212 height 49
drag, startPoint x: 378, startPoint y: 658, endPoint x: 309, endPoint y: 611, distance: 83.3
click at [309, 611] on div "The Pines Prospect Property: The Pines C. Robison Yesterday at 4:17 PM: Okay aw…" at bounding box center [407, 338] width 427 height 677
type textarea "Hello Kenji, this is Courtney with The Pines! I’m excited to see your interest …"
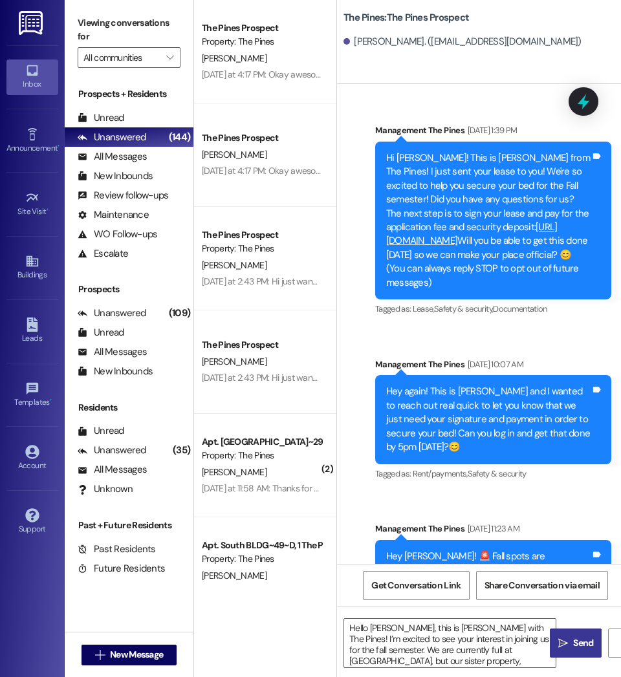
click at [576, 639] on span "Send" at bounding box center [583, 644] width 20 height 14
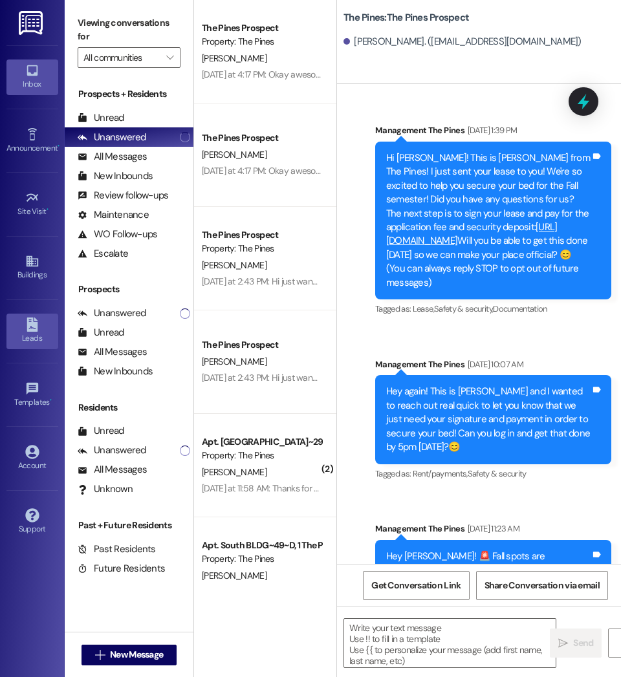
click at [26, 333] on div "Leads" at bounding box center [32, 338] width 65 height 13
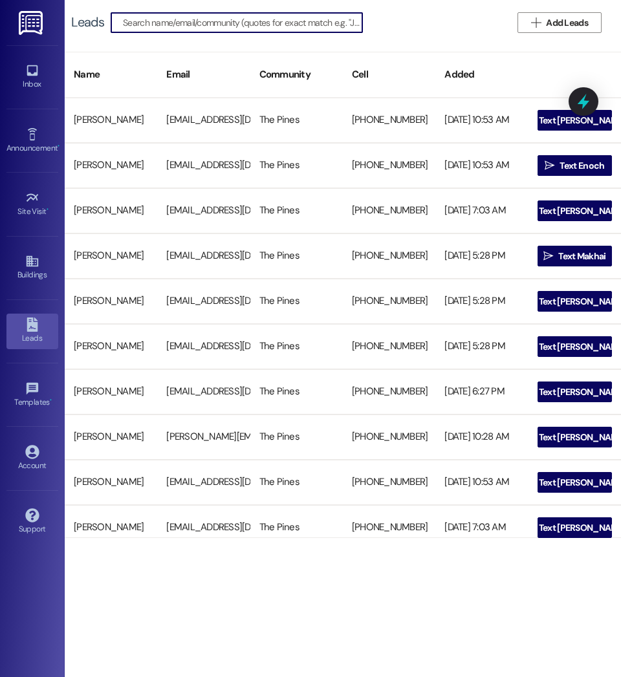
click at [195, 24] on input at bounding box center [242, 23] width 239 height 18
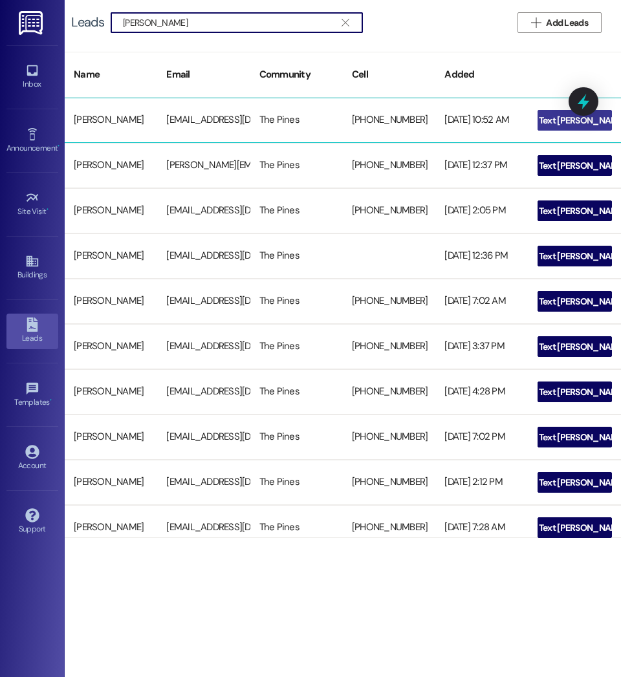
type input "Marshall"
click at [561, 124] on span "Text Ryan" at bounding box center [582, 121] width 87 height 14
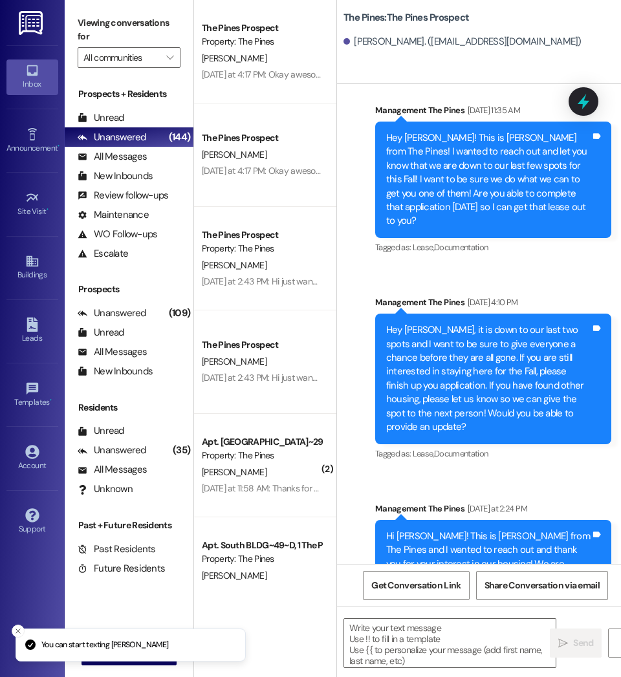
scroll to position [926, 0]
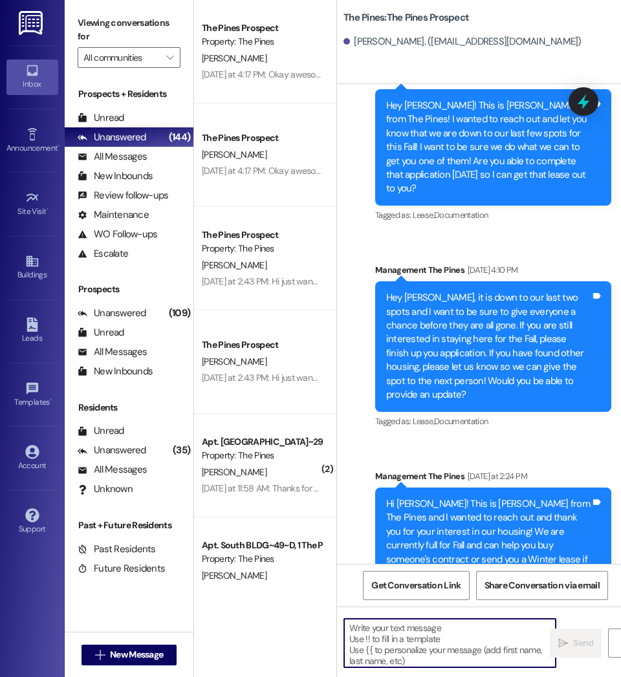
click at [437, 635] on textarea at bounding box center [450, 643] width 212 height 49
paste textarea "Hello Kenji, this is Courtney with The Pines! I’m excited to see your interest …"
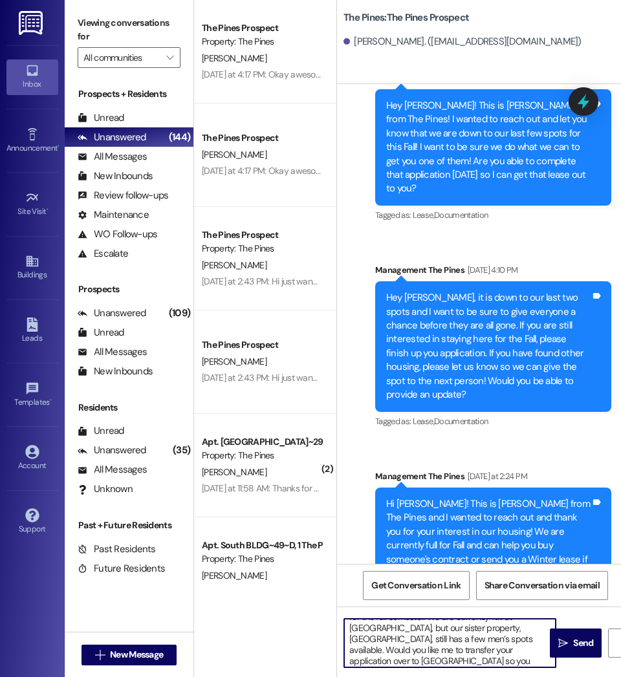
scroll to position [0, 0]
click at [388, 627] on textarea "Hello Kenji, this is Courtney with The Pines! I’m excited to see your interest …" at bounding box center [450, 643] width 212 height 49
drag, startPoint x: 382, startPoint y: 663, endPoint x: 332, endPoint y: 609, distance: 74.2
click at [332, 609] on div "The Pines Prospect Property: The Pines C. Robison Yesterday at 4:17 PM: Okay aw…" at bounding box center [407, 338] width 427 height 677
type textarea "Hello Ryan, this is Courtney with The Pines! I’m excited to see your interest i…"
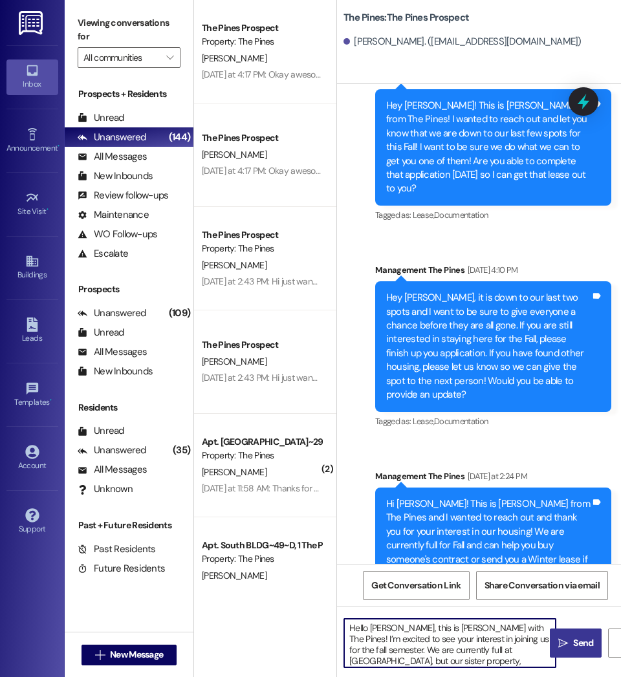
click at [567, 640] on icon "" at bounding box center [563, 644] width 10 height 10
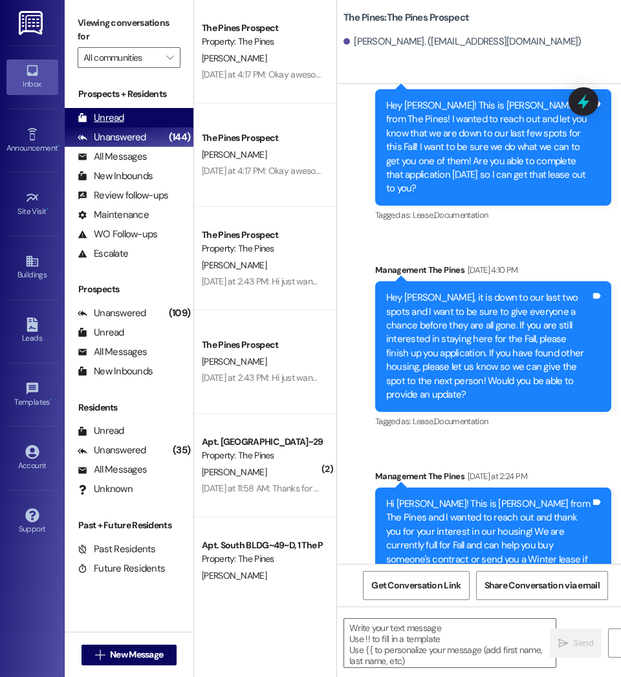
click at [108, 111] on div "Unread" at bounding box center [101, 118] width 47 height 14
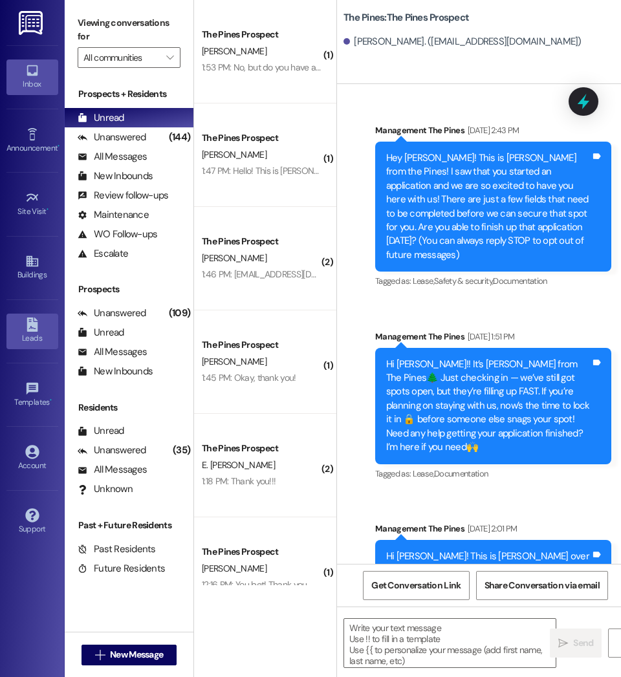
click at [38, 331] on icon at bounding box center [32, 325] width 14 height 14
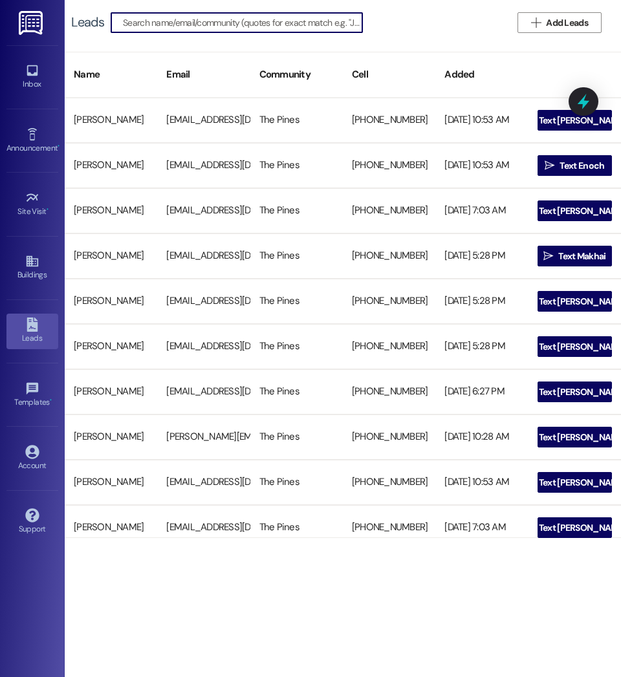
click at [230, 17] on input at bounding box center [242, 23] width 239 height 18
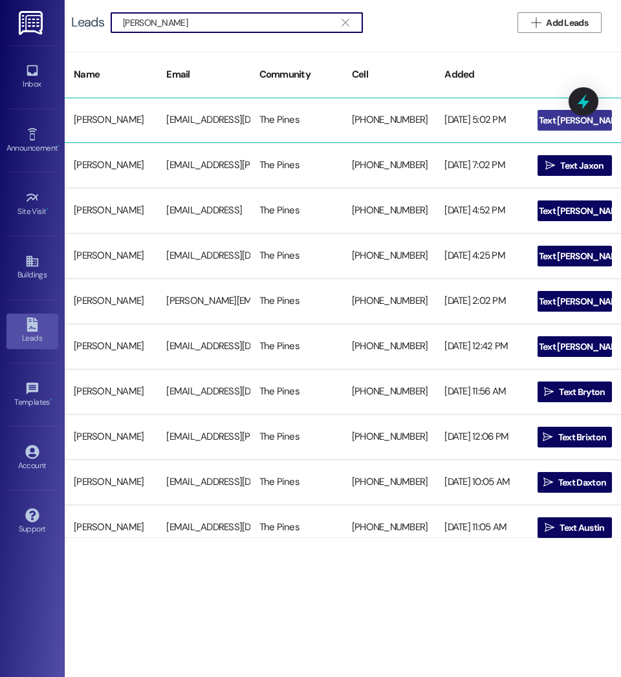
type input "Buxton"
click at [561, 121] on span "Text Jacob" at bounding box center [582, 121] width 87 height 14
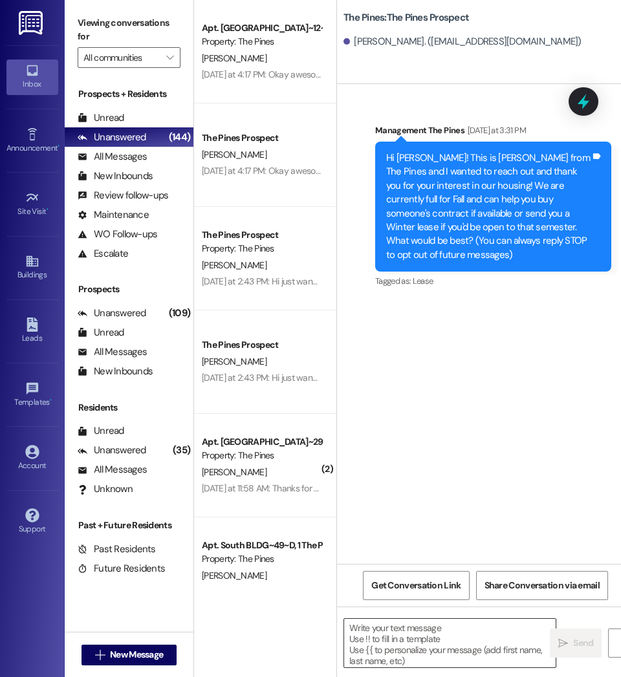
click at [411, 646] on textarea at bounding box center [450, 643] width 212 height 49
paste textarea "Hello Ryan, this is Courtney with The Pines! I’m excited to see your interest i…"
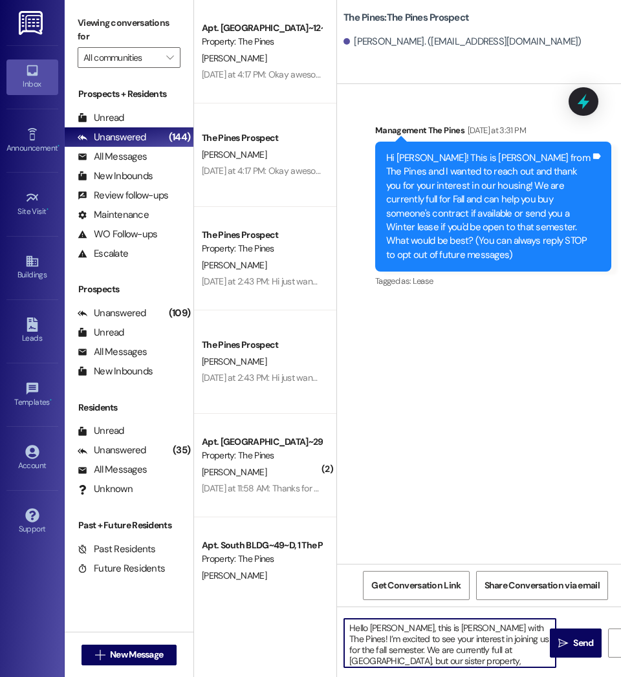
click at [386, 629] on textarea "Hello Ryan, this is Courtney with The Pines! I’m excited to see your interest i…" at bounding box center [450, 643] width 212 height 49
drag, startPoint x: 373, startPoint y: 657, endPoint x: 323, endPoint y: 611, distance: 67.3
click at [323, 611] on div "Apt. North BLDG~12~D, 1 The Pines (Women's) North Property: The Pines C. Robiso…" at bounding box center [407, 338] width 427 height 677
type textarea "Hello Jacob, this is Courtney with The Pines! I’m excited to see your interest …"
click at [583, 653] on button " Send" at bounding box center [576, 643] width 52 height 29
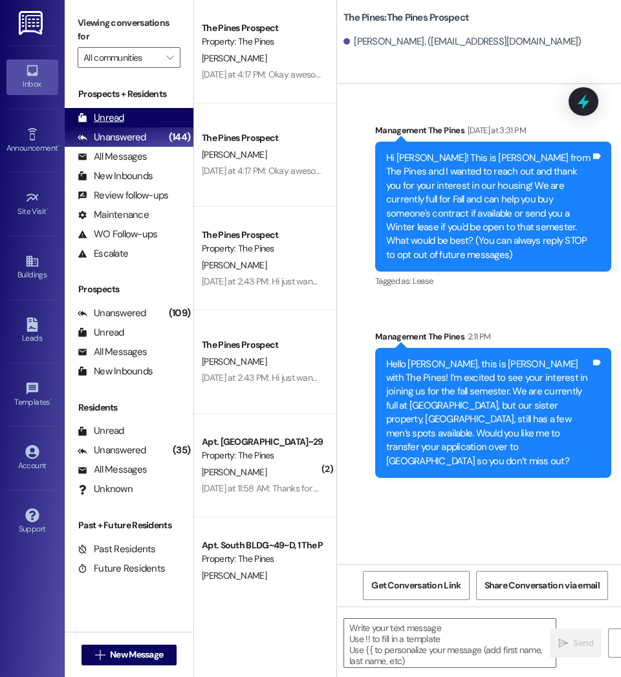
click at [99, 122] on div "Unread" at bounding box center [101, 118] width 47 height 14
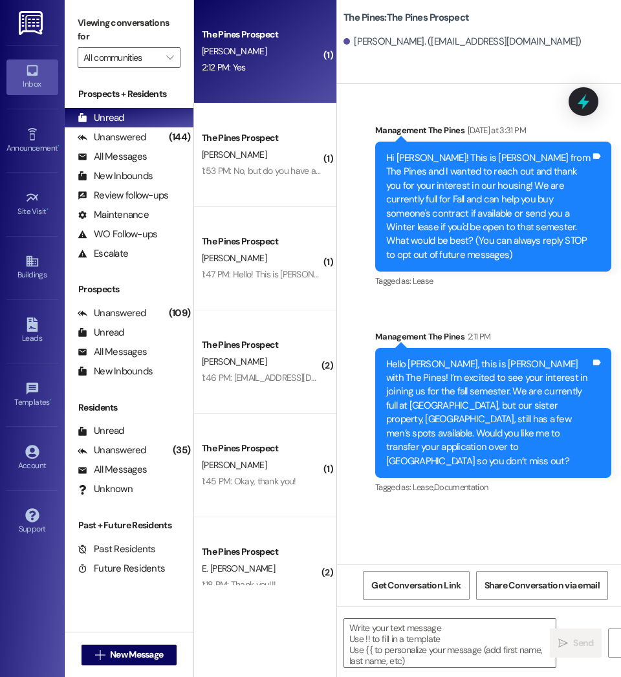
click at [231, 89] on div "The Pines Prospect M. Kasica 2:12 PM: Yes 2:12 PM: Yes" at bounding box center [265, 52] width 142 height 104
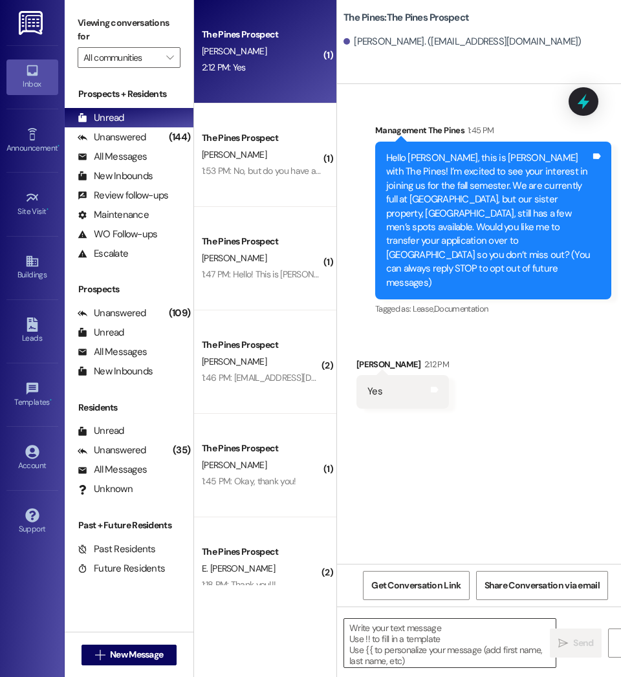
click at [441, 664] on textarea at bounding box center [450, 643] width 212 height 49
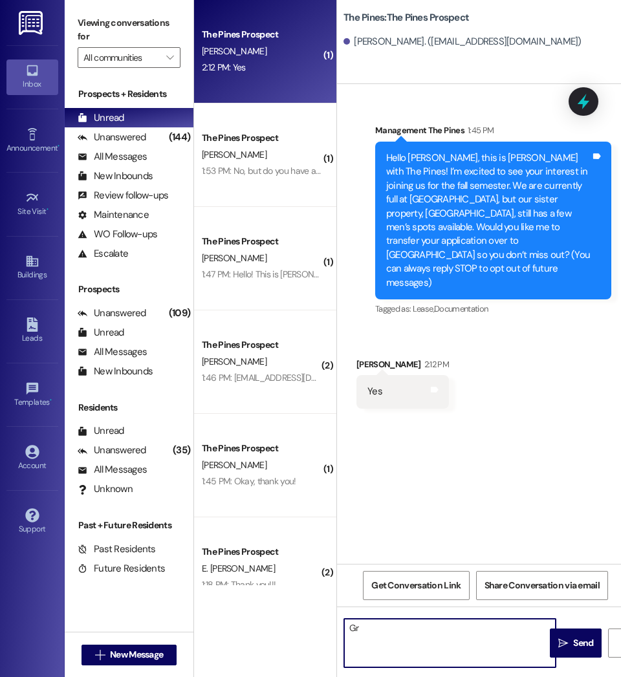
type textarea "G"
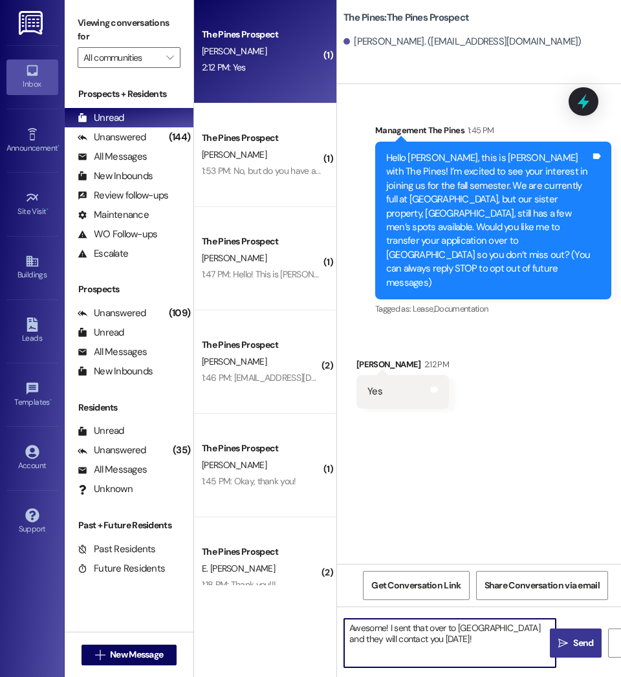
type textarea "Awesome! I sent that over to Birch Plaza and they will contact you today!"
click at [587, 644] on span "Send" at bounding box center [583, 644] width 20 height 14
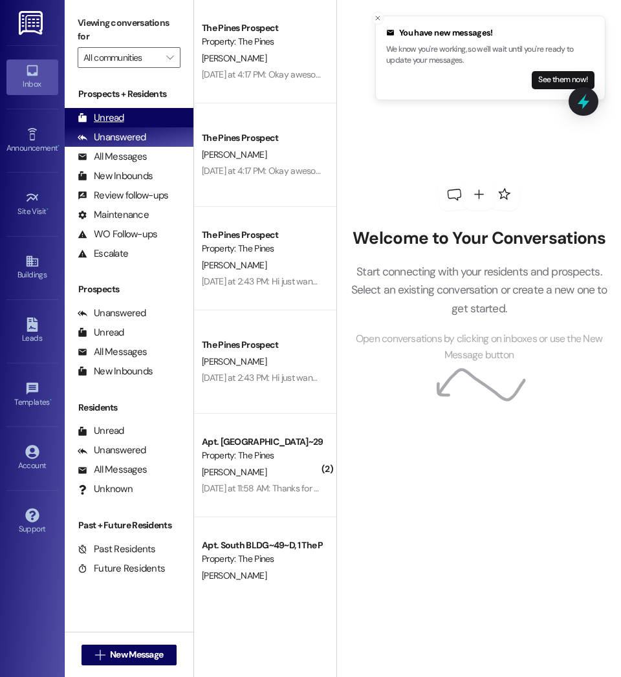
click at [87, 125] on div "Unread (0)" at bounding box center [129, 117] width 129 height 19
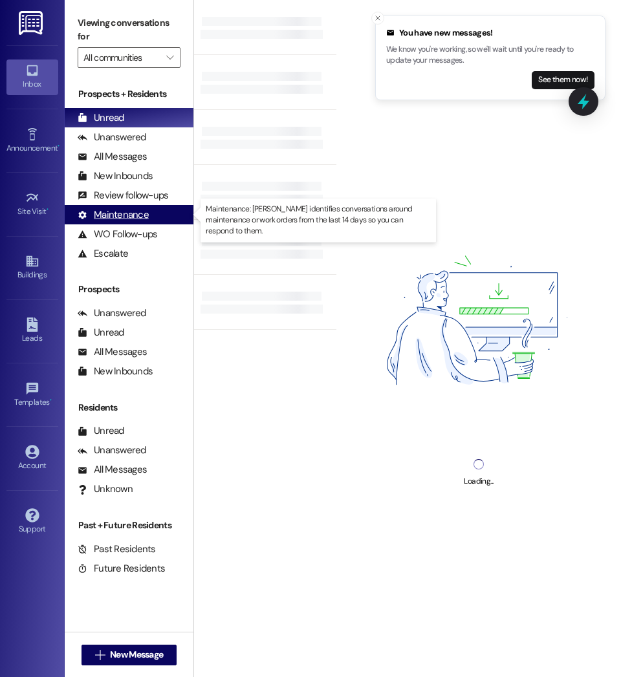
click at [172, 205] on div "Maintenance (undefined)" at bounding box center [129, 214] width 129 height 19
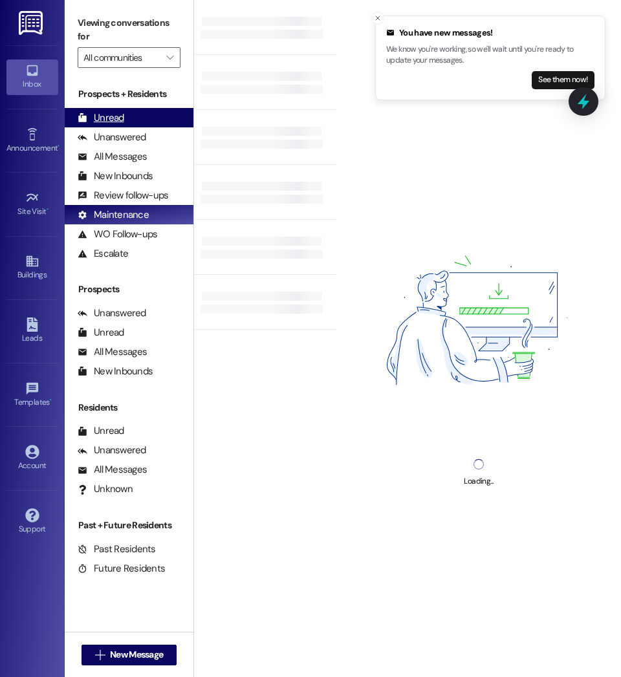
click at [107, 116] on div "Unread" at bounding box center [101, 118] width 47 height 14
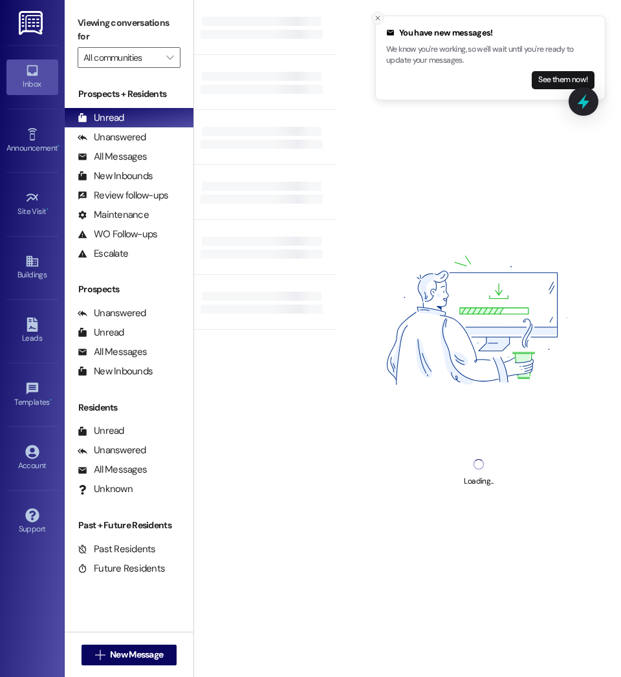
click at [376, 19] on icon "Close toast" at bounding box center [378, 18] width 8 height 8
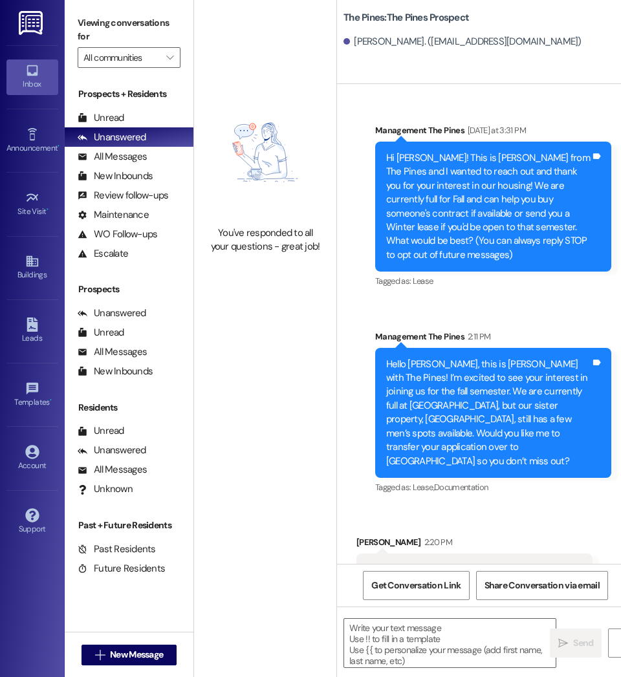
scroll to position [47, 0]
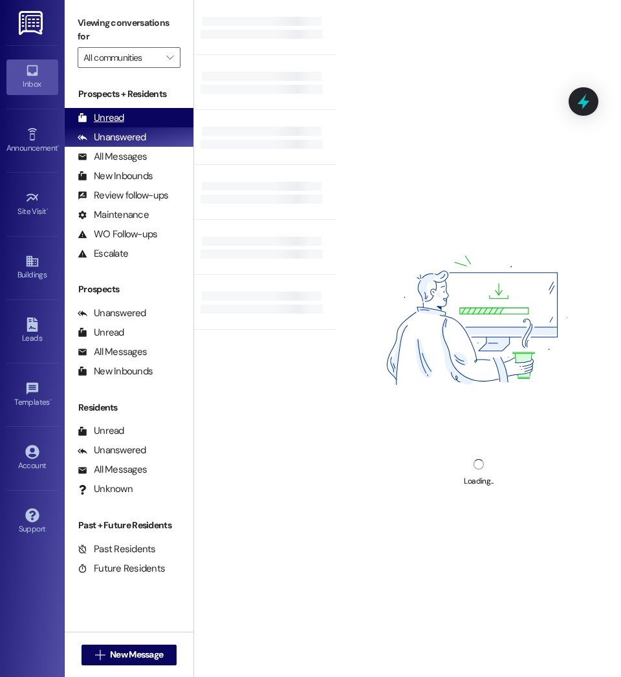
click at [109, 116] on div "Unread" at bounding box center [101, 118] width 47 height 14
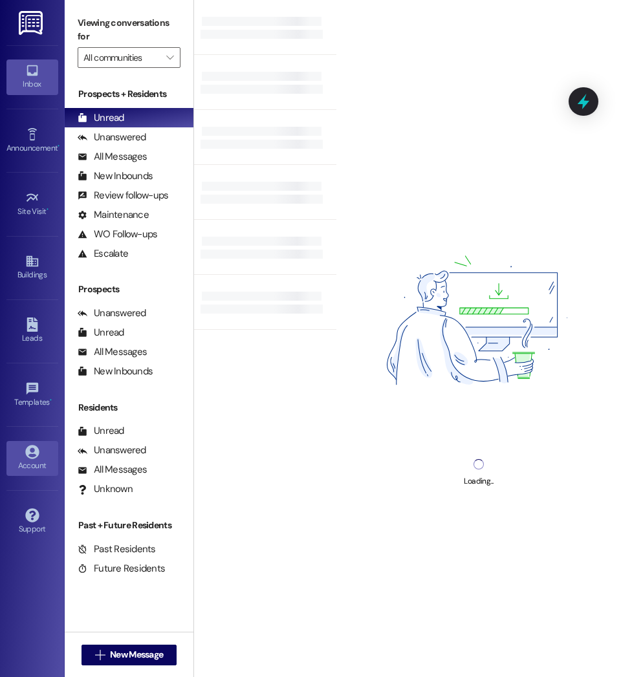
click at [26, 461] on div "Account" at bounding box center [32, 465] width 65 height 13
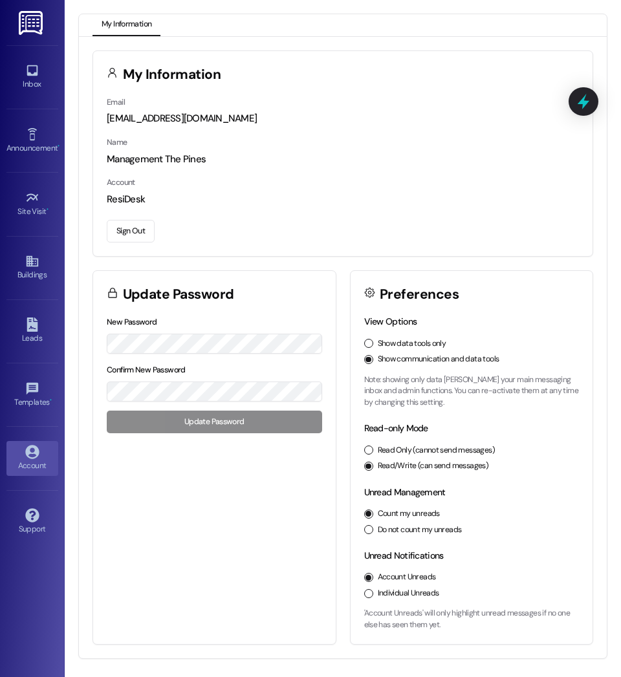
click at [139, 229] on button "Sign Out" at bounding box center [131, 231] width 48 height 23
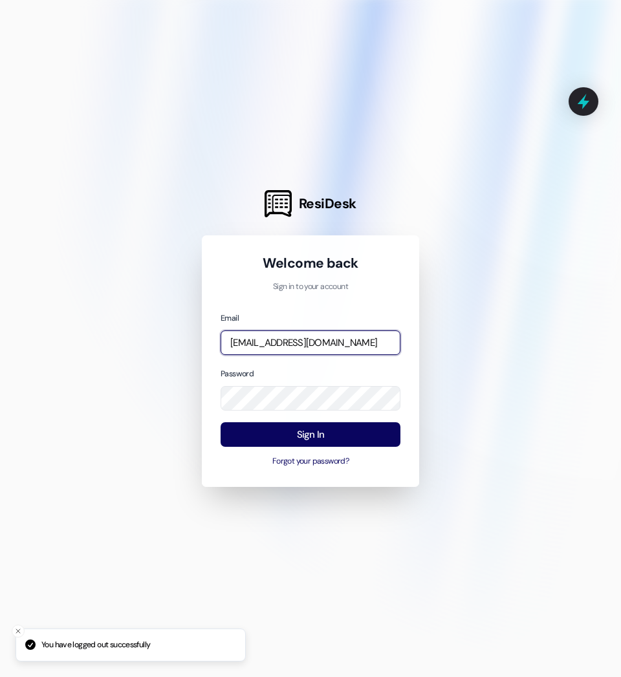
click at [325, 347] on input "management.thepines@redstoneresidential.com" at bounding box center [311, 343] width 180 height 25
type input "Courtney.byington@redstoneresidential.com"
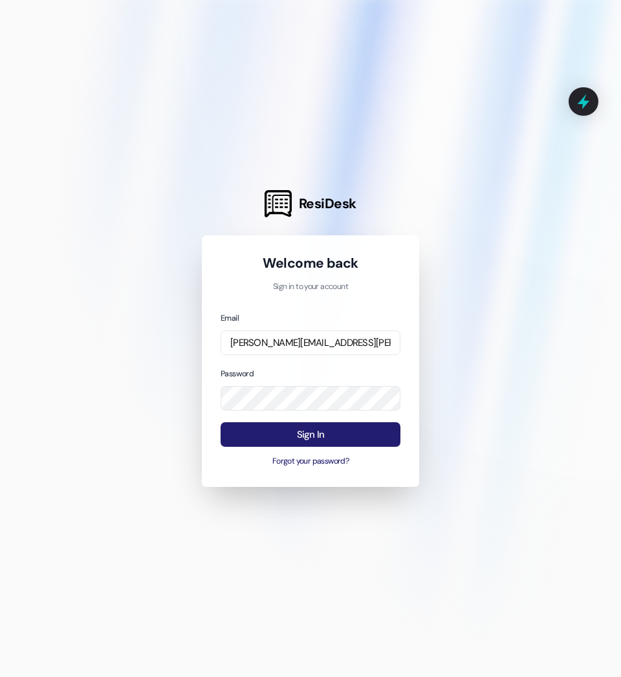
click at [302, 431] on button "Sign In" at bounding box center [311, 434] width 180 height 25
